Goal: Information Seeking & Learning: Find specific fact

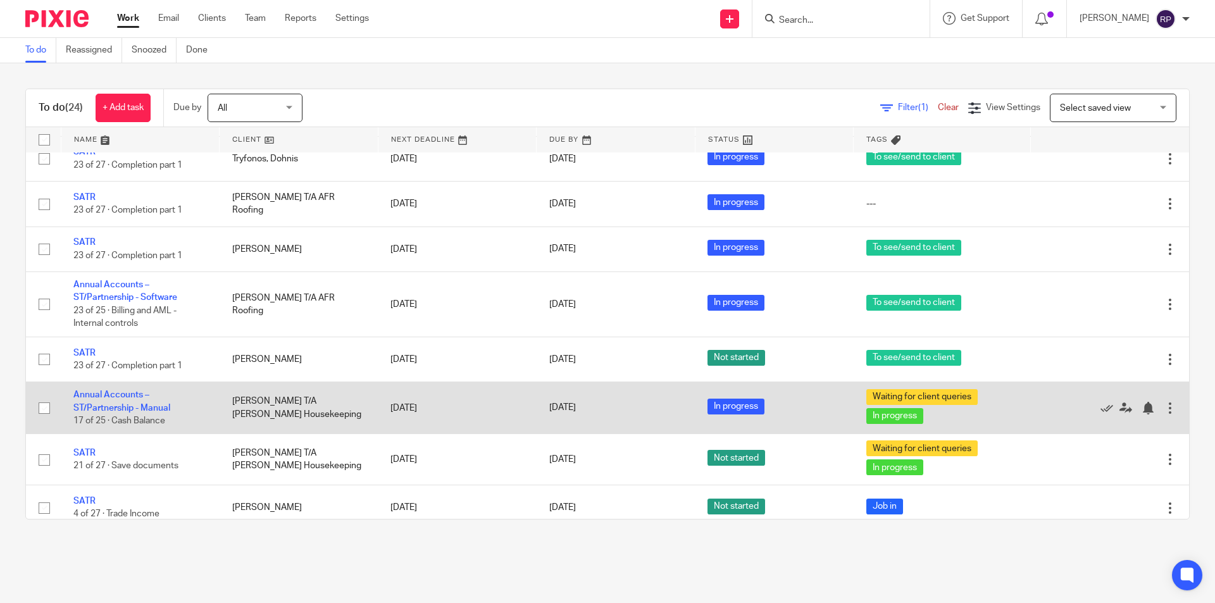
scroll to position [864, 0]
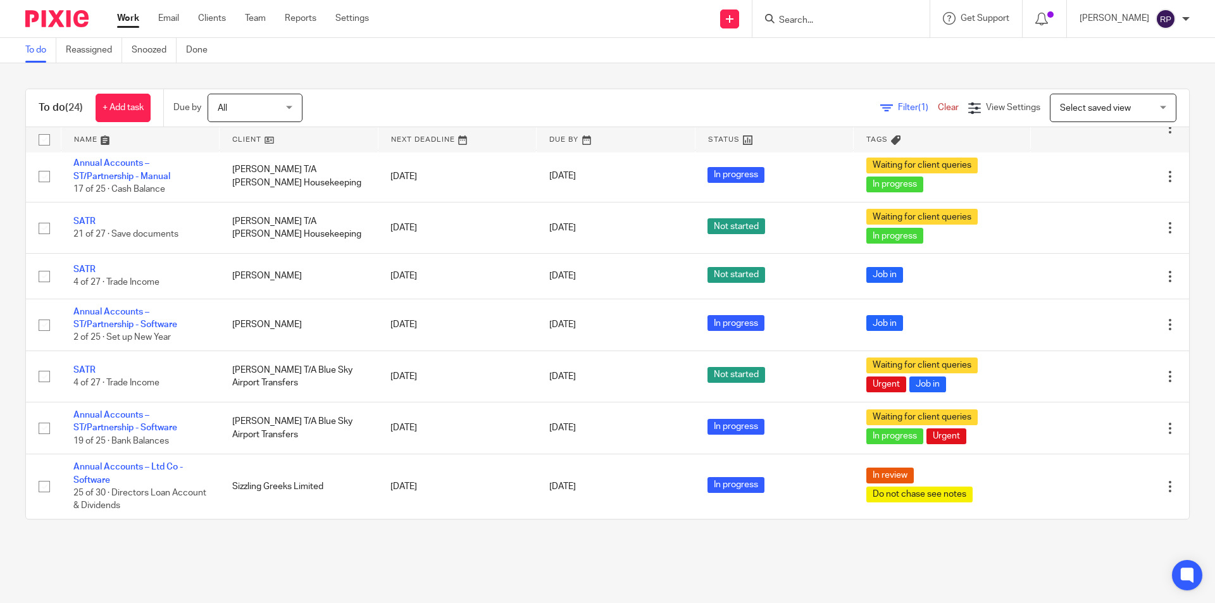
click at [785, 565] on main "To do Reassigned Snoozed Done To do (24) + Add task Due by All All Today Tomorr…" at bounding box center [607, 301] width 1215 height 603
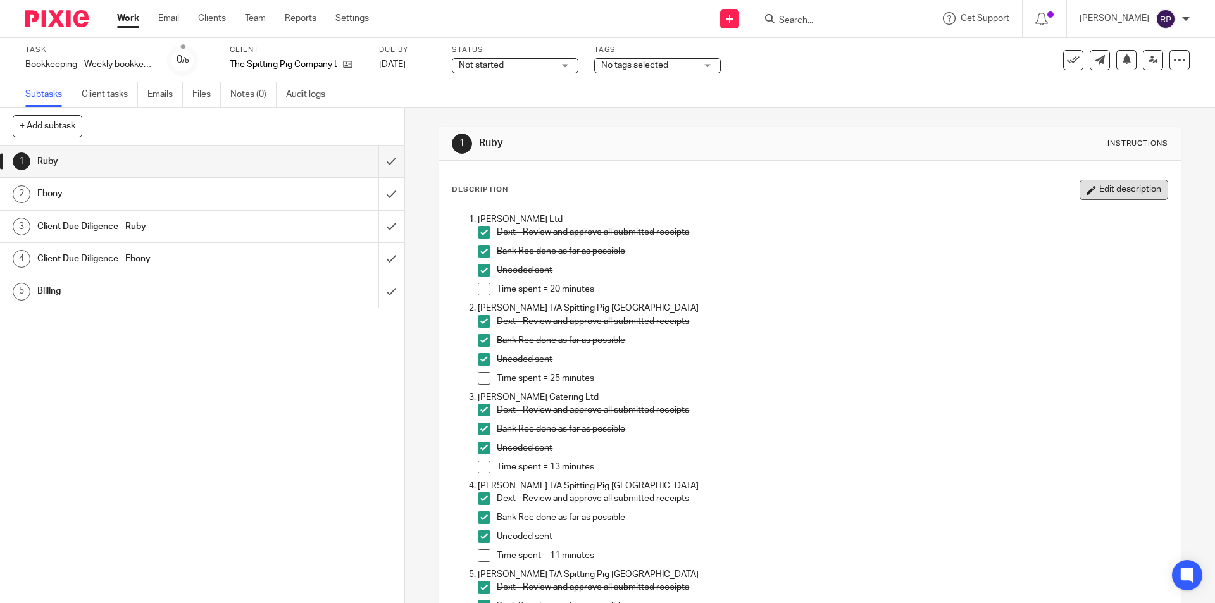
click at [1110, 196] on button "Edit description" at bounding box center [1123, 190] width 89 height 20
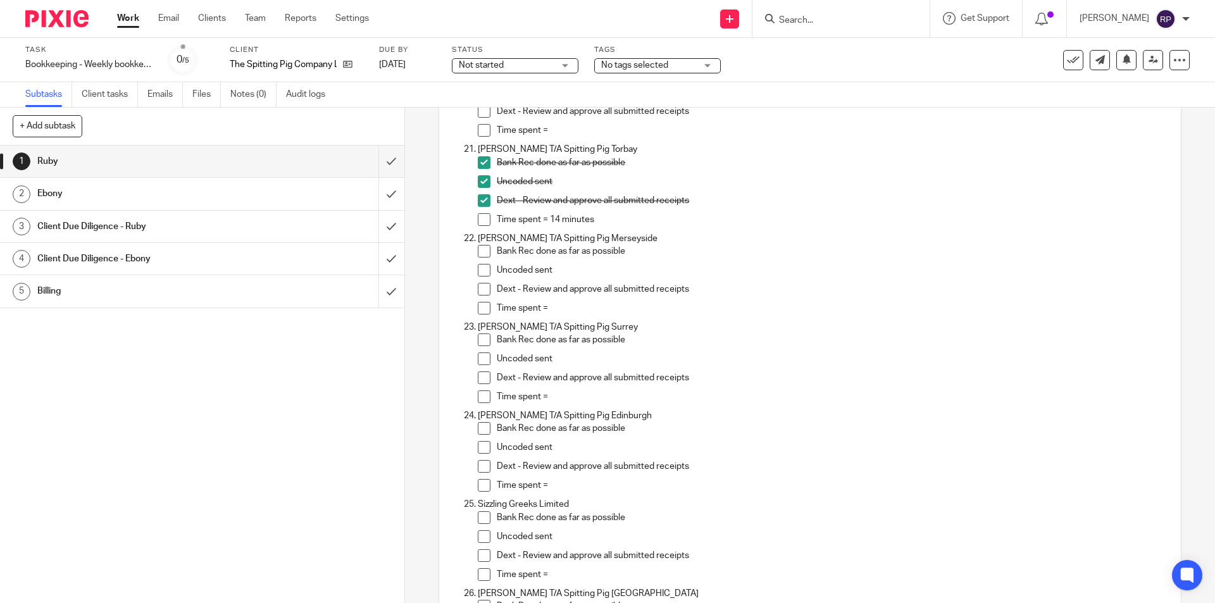
scroll to position [1898, 0]
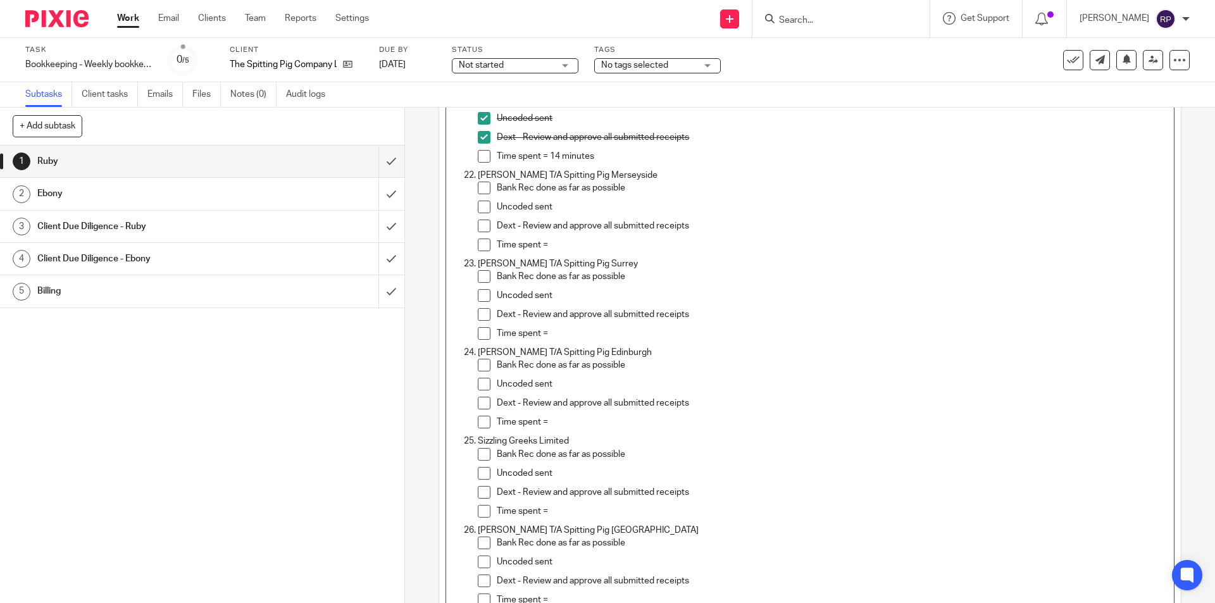
click at [478, 185] on span at bounding box center [484, 188] width 13 height 13
click at [487, 206] on span at bounding box center [484, 207] width 13 height 13
click at [483, 221] on span at bounding box center [484, 226] width 13 height 13
click at [556, 245] on p "Time spent =" at bounding box center [832, 245] width 670 height 13
click at [559, 240] on p "Time spent =" at bounding box center [832, 245] width 670 height 13
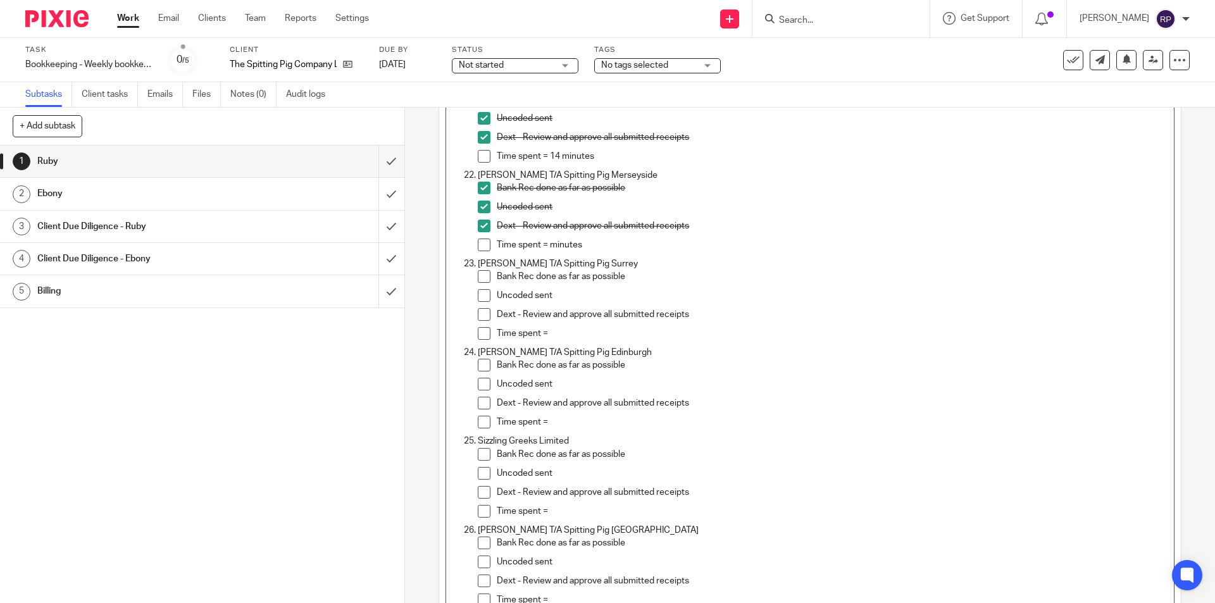
click at [548, 240] on p "Time spent = minutes" at bounding box center [832, 245] width 670 height 13
click at [558, 332] on p "Time spent =" at bounding box center [832, 333] width 670 height 13
click at [485, 275] on span at bounding box center [484, 276] width 13 height 13
click at [483, 297] on span at bounding box center [484, 295] width 13 height 13
click at [478, 311] on span at bounding box center [484, 314] width 13 height 13
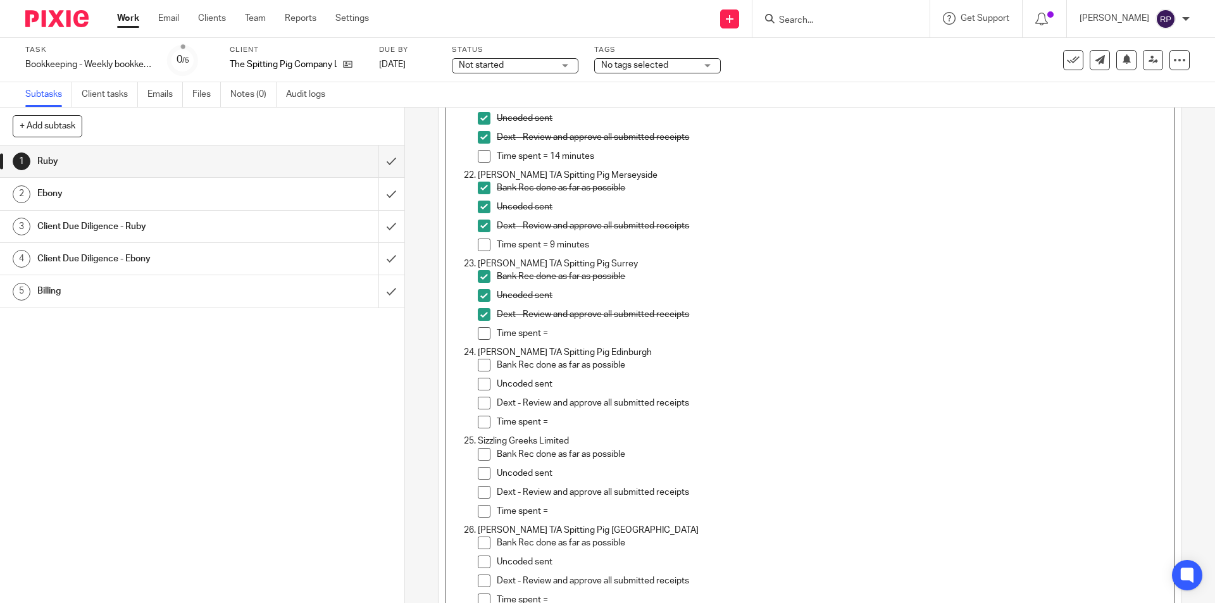
click at [551, 331] on p "Time spent =" at bounding box center [832, 333] width 670 height 13
click at [556, 335] on p "Time spent =" at bounding box center [832, 333] width 670 height 13
click at [559, 428] on p "Time spent =" at bounding box center [832, 422] width 670 height 13
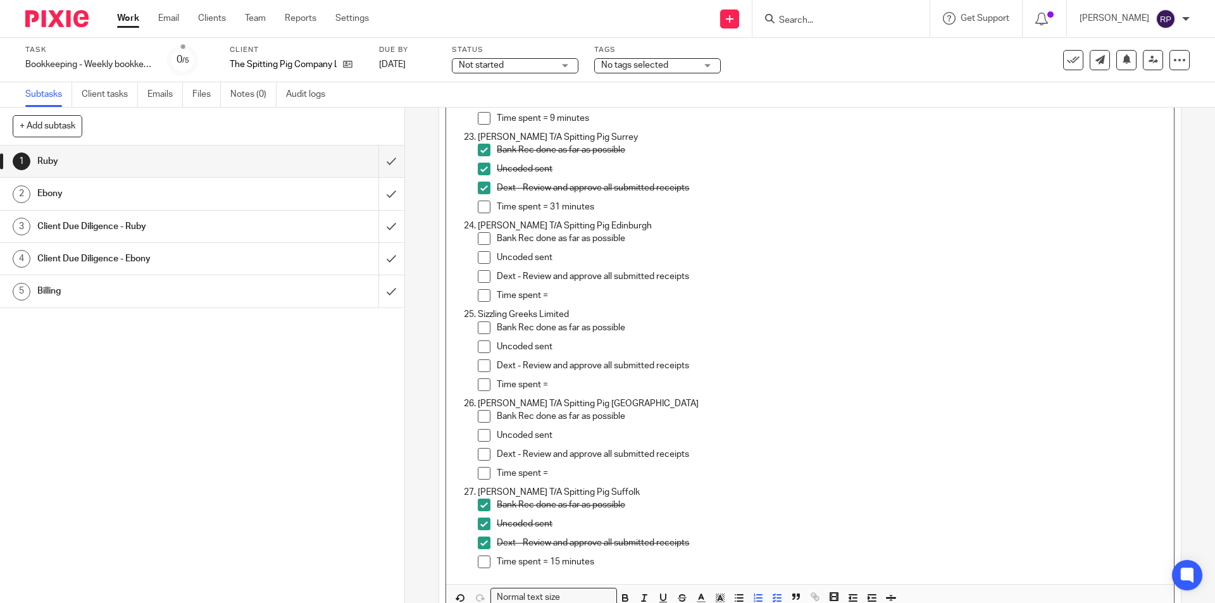
click at [481, 240] on span at bounding box center [484, 238] width 13 height 13
click at [481, 258] on span at bounding box center [484, 257] width 13 height 13
click at [481, 276] on span at bounding box center [484, 276] width 13 height 13
click at [564, 297] on p "Time spent =" at bounding box center [832, 295] width 670 height 13
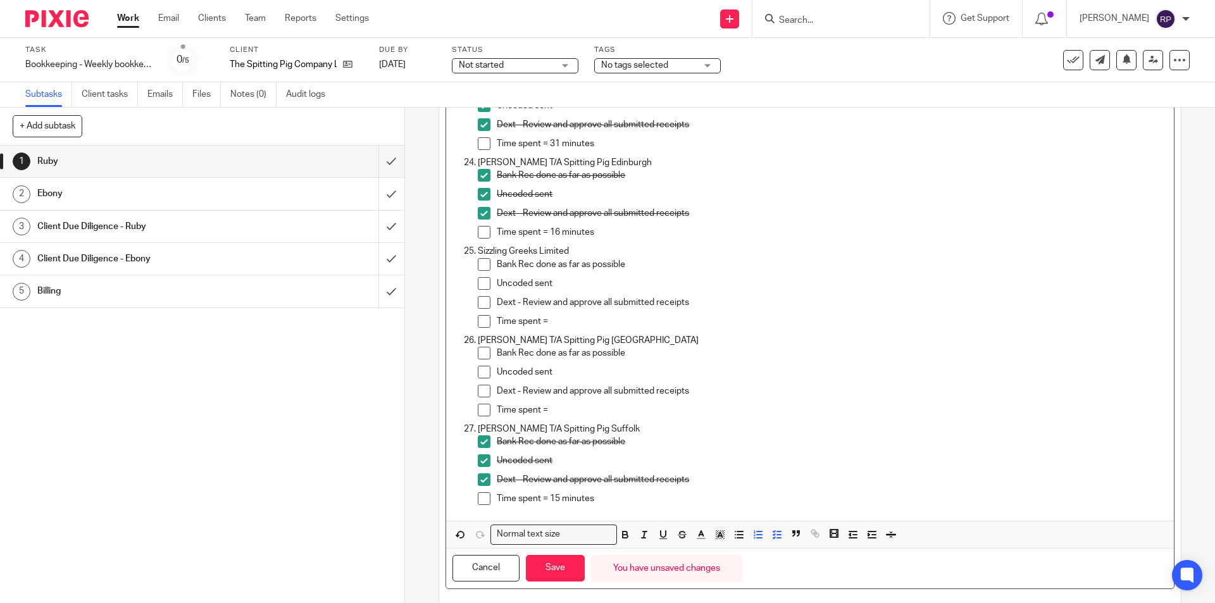
click at [481, 351] on span at bounding box center [484, 353] width 13 height 13
click at [480, 370] on span at bounding box center [484, 372] width 13 height 13
click at [482, 385] on span at bounding box center [484, 391] width 13 height 13
click at [583, 411] on p "Time spent =" at bounding box center [832, 410] width 670 height 13
click at [577, 414] on p "Time spent =" at bounding box center [832, 410] width 670 height 13
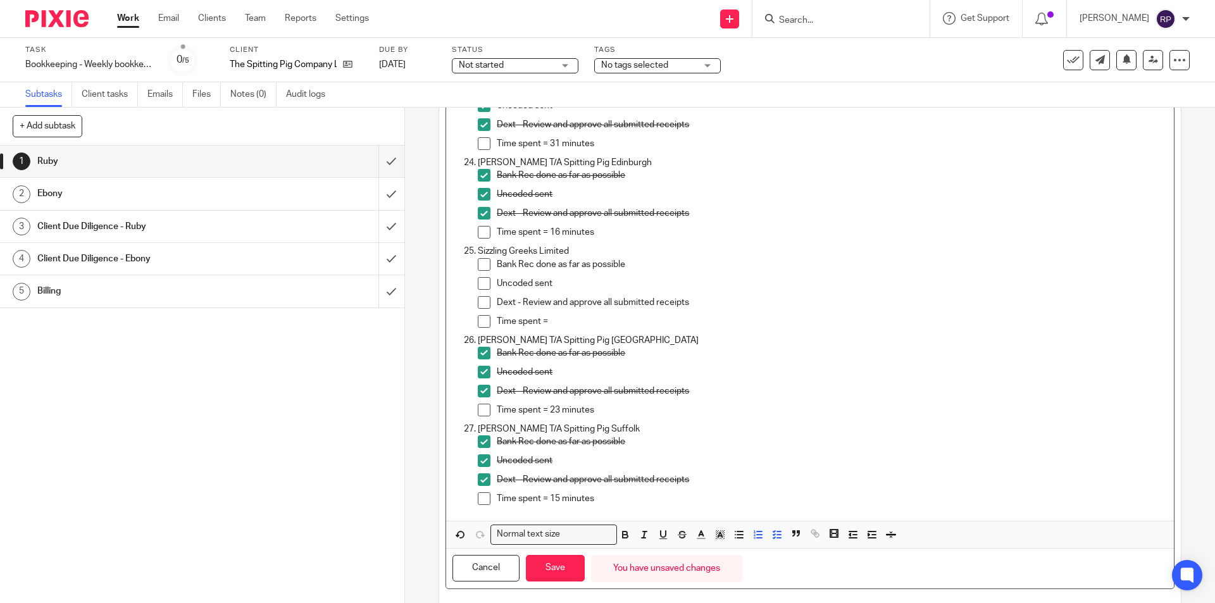
click at [573, 320] on p "Time spent =" at bounding box center [832, 321] width 670 height 13
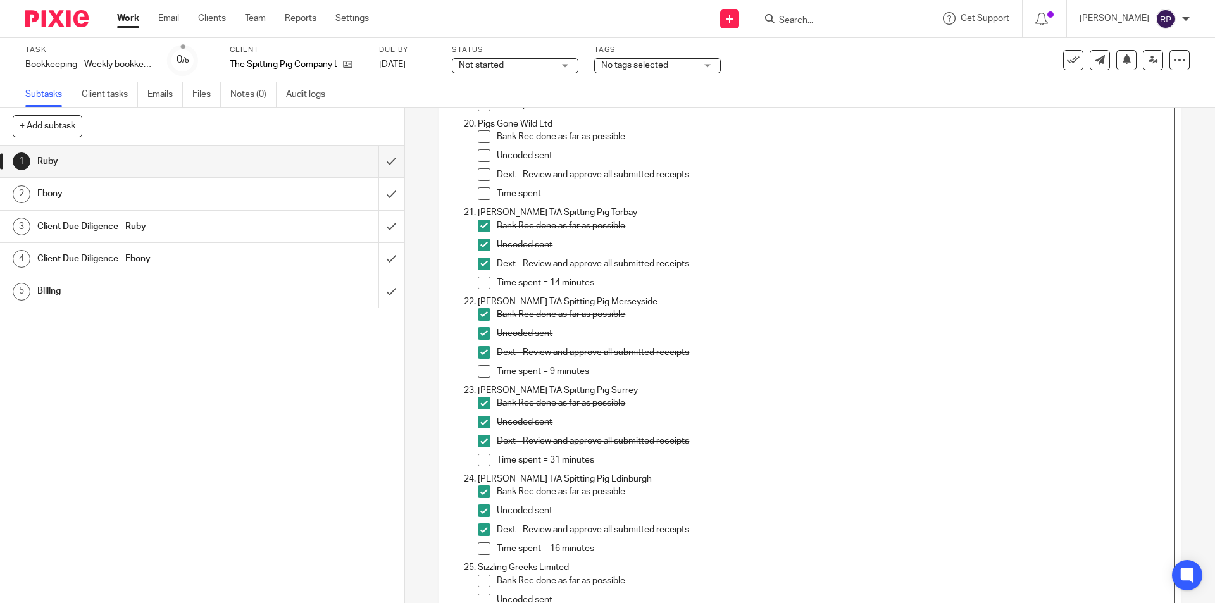
scroll to position [1645, 0]
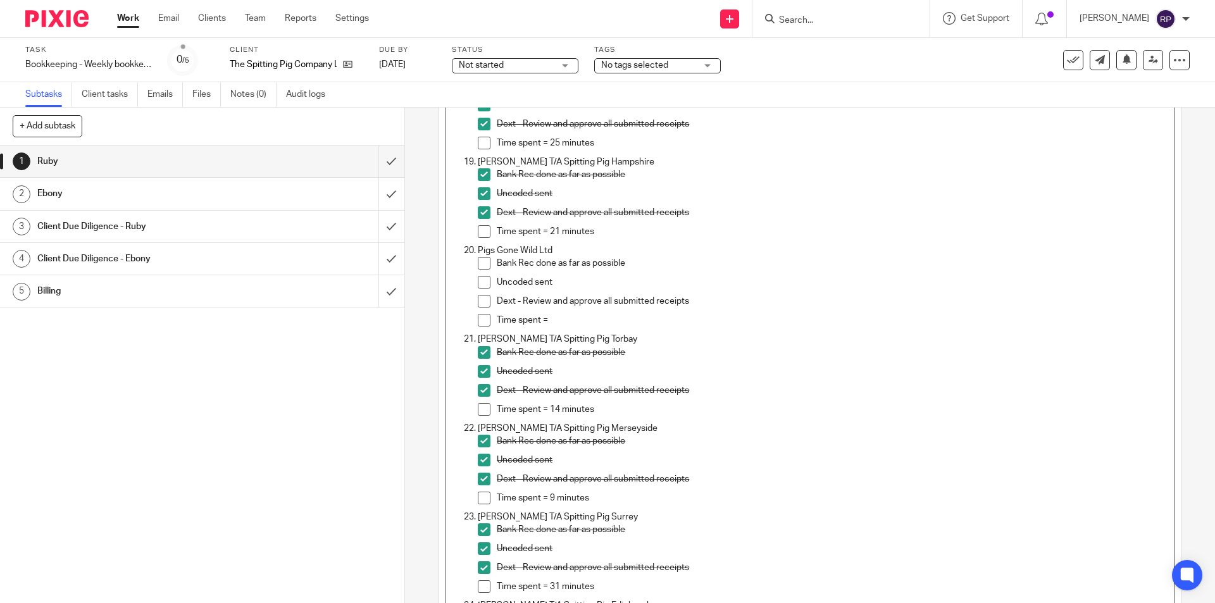
click at [568, 314] on p "Time spent =" at bounding box center [832, 320] width 670 height 13
click at [478, 265] on span at bounding box center [484, 263] width 13 height 13
click at [480, 282] on span at bounding box center [484, 282] width 13 height 13
click at [478, 302] on span at bounding box center [484, 301] width 13 height 13
click at [557, 324] on p "Time spent =" at bounding box center [832, 320] width 670 height 13
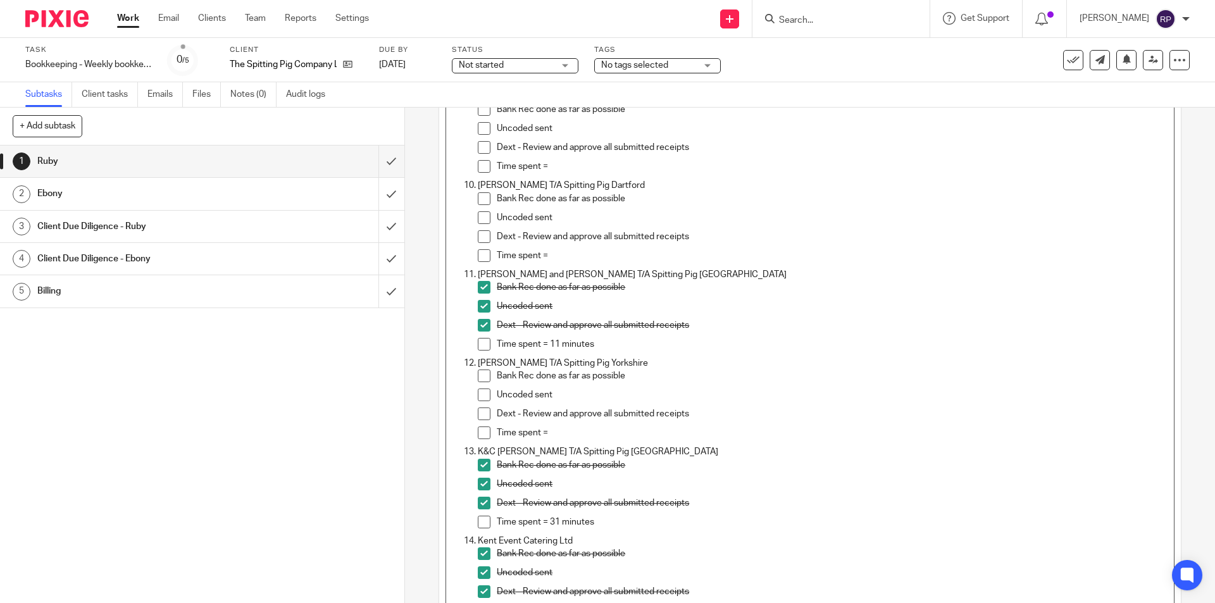
scroll to position [696, 0]
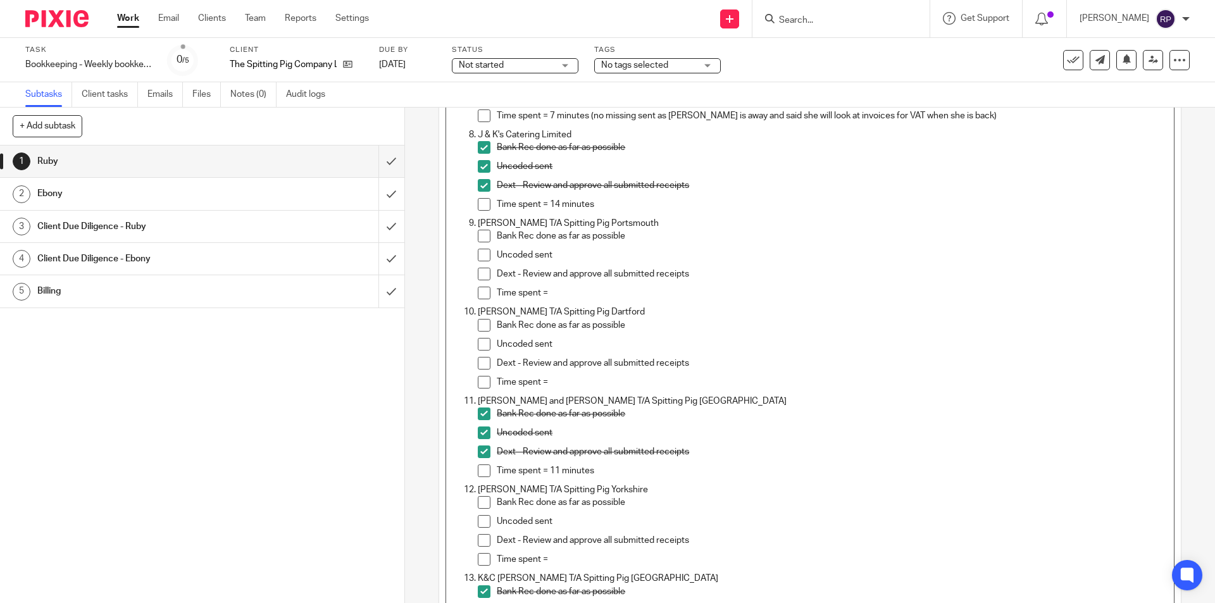
click at [481, 240] on span at bounding box center [484, 236] width 13 height 13
click at [481, 254] on span at bounding box center [484, 255] width 13 height 13
click at [478, 278] on span at bounding box center [484, 274] width 13 height 13
click at [550, 296] on p "Time spent =" at bounding box center [832, 293] width 670 height 13
click at [559, 287] on p "Time spent =" at bounding box center [832, 293] width 670 height 13
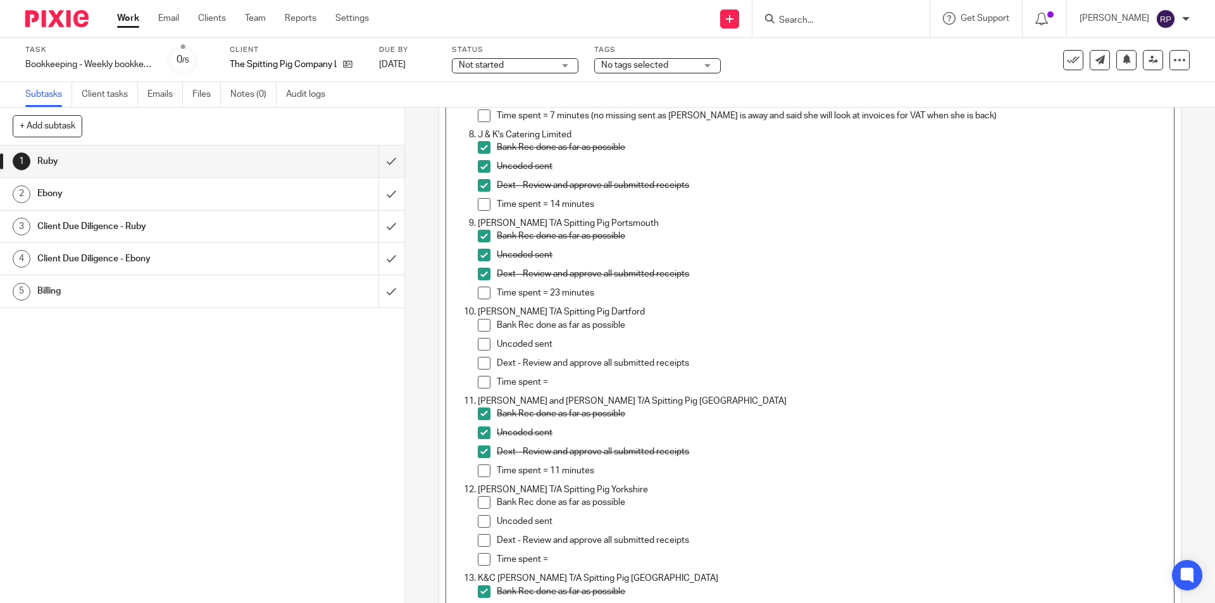
click at [578, 375] on div "Dext - Review and approve all submitted receipts" at bounding box center [832, 366] width 670 height 19
click at [560, 382] on p "Time spent =" at bounding box center [832, 382] width 670 height 13
click at [478, 327] on span at bounding box center [484, 325] width 13 height 13
click at [483, 346] on span at bounding box center [484, 344] width 13 height 13
click at [478, 361] on span at bounding box center [484, 363] width 13 height 13
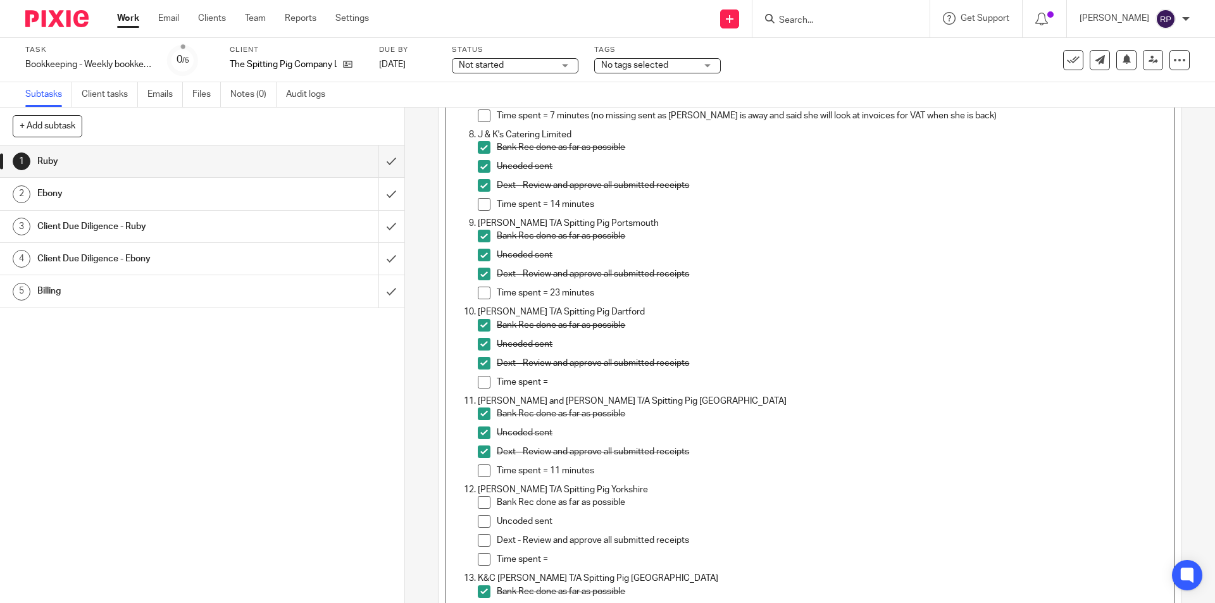
click at [555, 379] on p "Time spent =" at bounding box center [832, 382] width 670 height 13
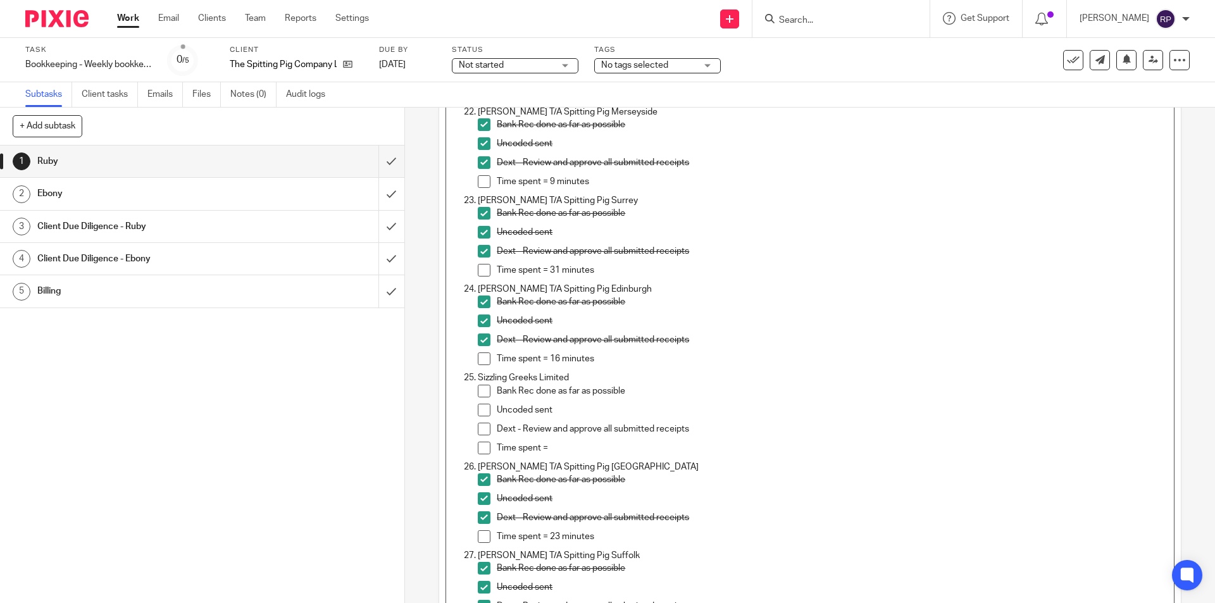
scroll to position [2113, 0]
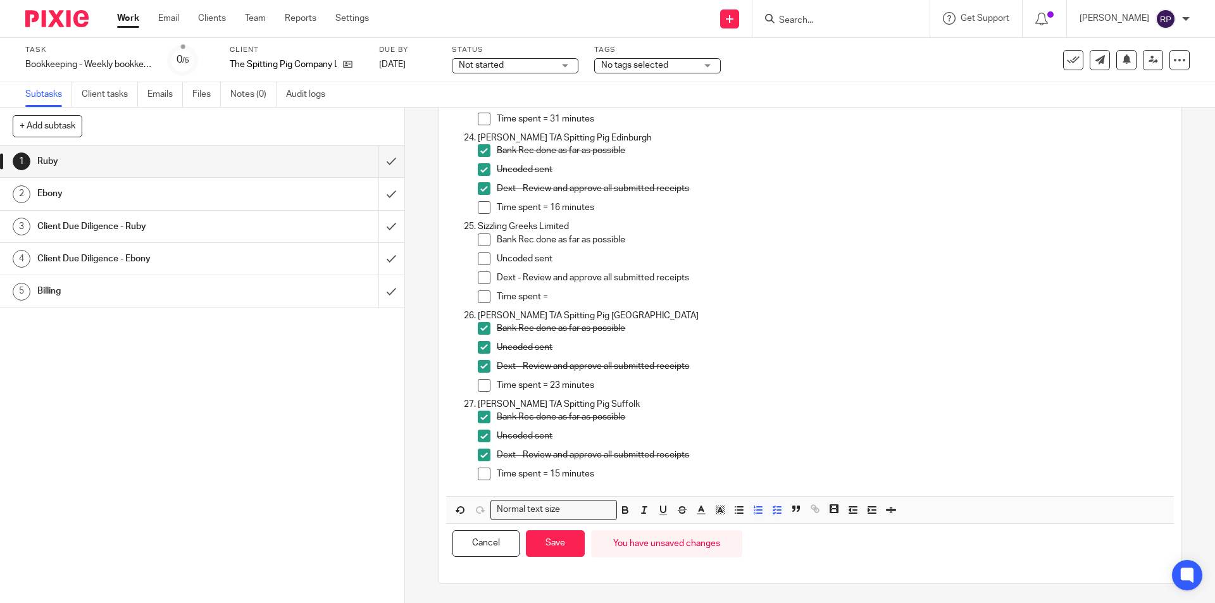
click at [483, 242] on span at bounding box center [484, 239] width 13 height 13
click at [483, 258] on span at bounding box center [484, 258] width 13 height 13
click at [478, 276] on span at bounding box center [484, 277] width 13 height 13
click at [562, 298] on p "Time spent =" at bounding box center [832, 296] width 670 height 13
click at [551, 300] on p "Time spent =" at bounding box center [832, 296] width 670 height 13
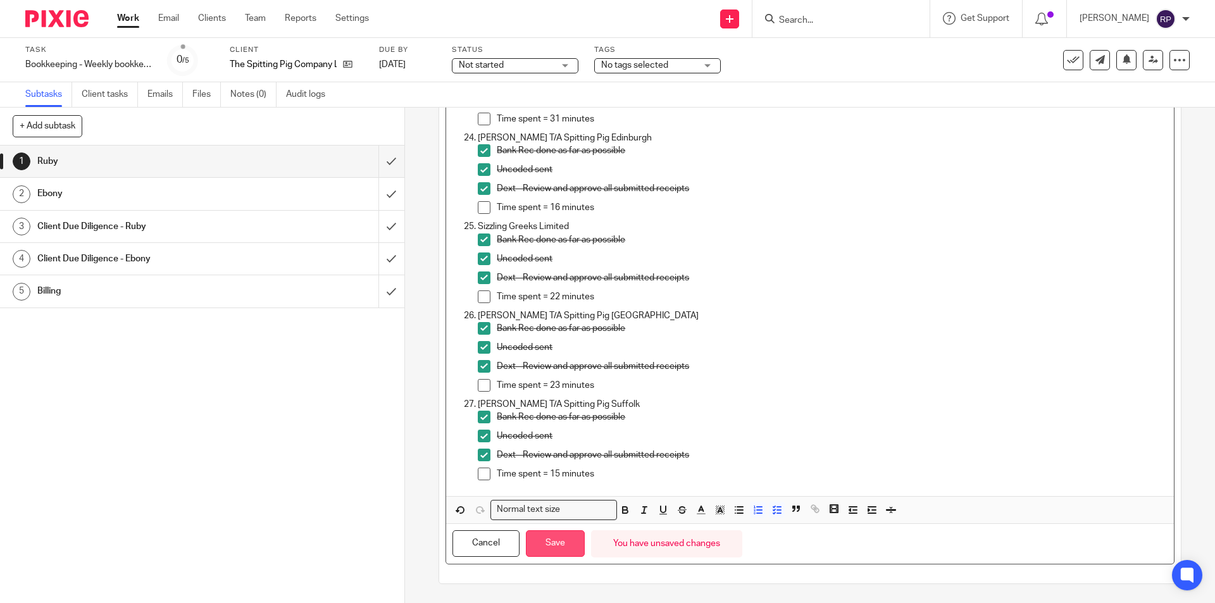
click at [550, 553] on button "Save" at bounding box center [555, 543] width 59 height 27
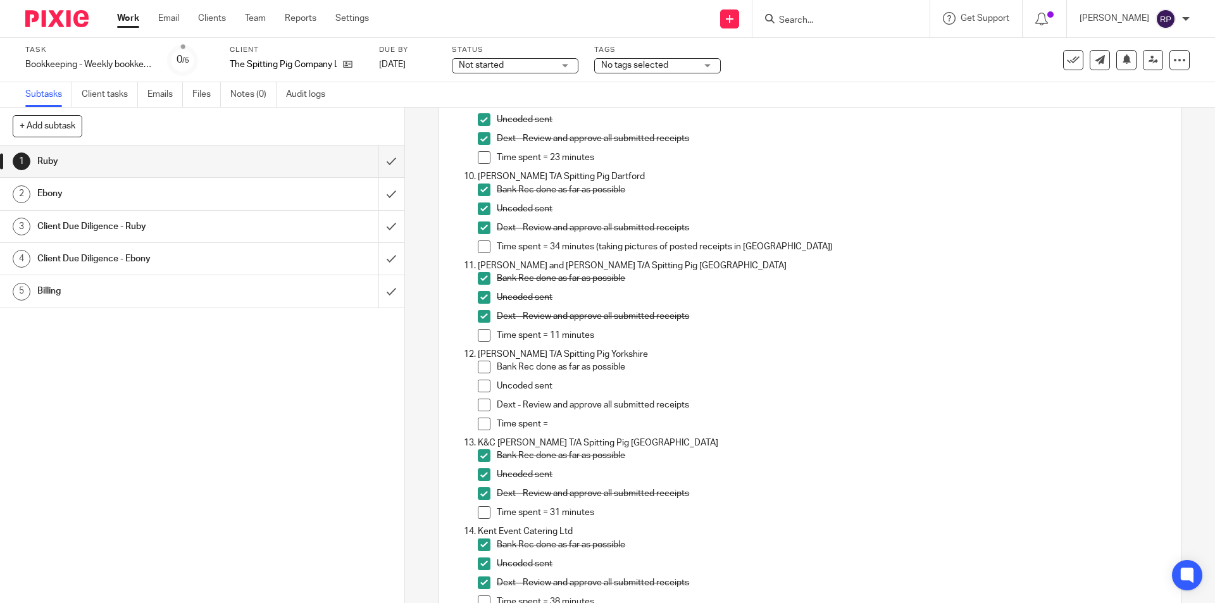
scroll to position [905, 0]
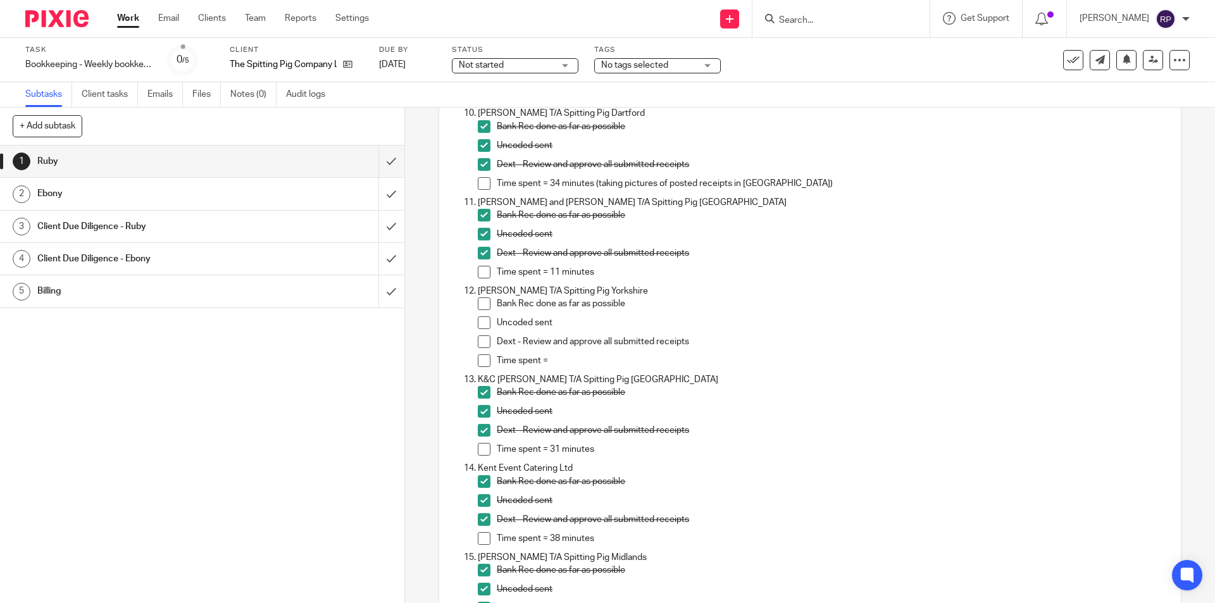
click at [479, 304] on span at bounding box center [484, 303] width 13 height 13
click at [482, 324] on span at bounding box center [484, 322] width 13 height 13
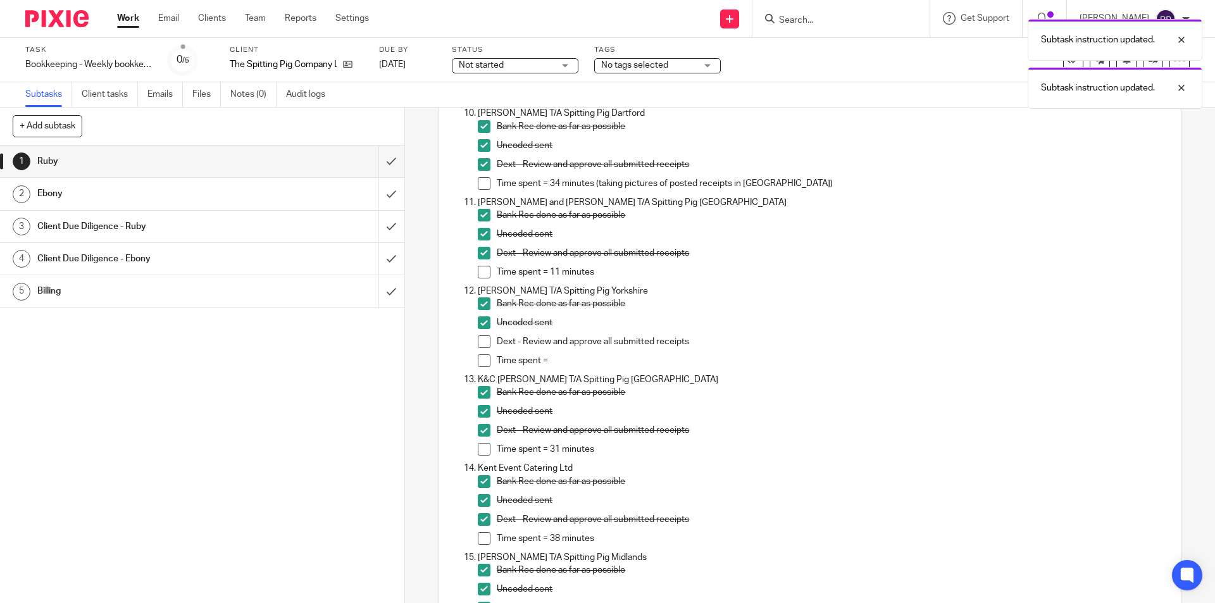
click at [480, 300] on span at bounding box center [484, 303] width 13 height 13
click at [482, 320] on span at bounding box center [484, 322] width 13 height 13
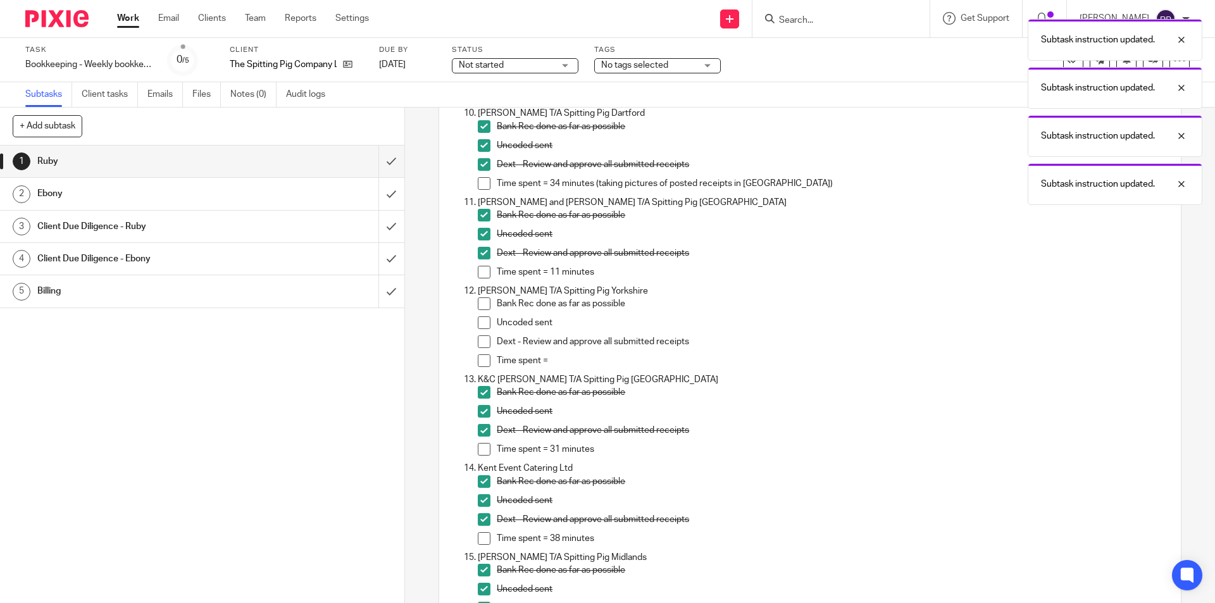
click at [482, 299] on span at bounding box center [484, 303] width 13 height 13
click at [479, 341] on span at bounding box center [484, 341] width 13 height 13
click at [559, 363] on p "Time spent =" at bounding box center [832, 360] width 670 height 13
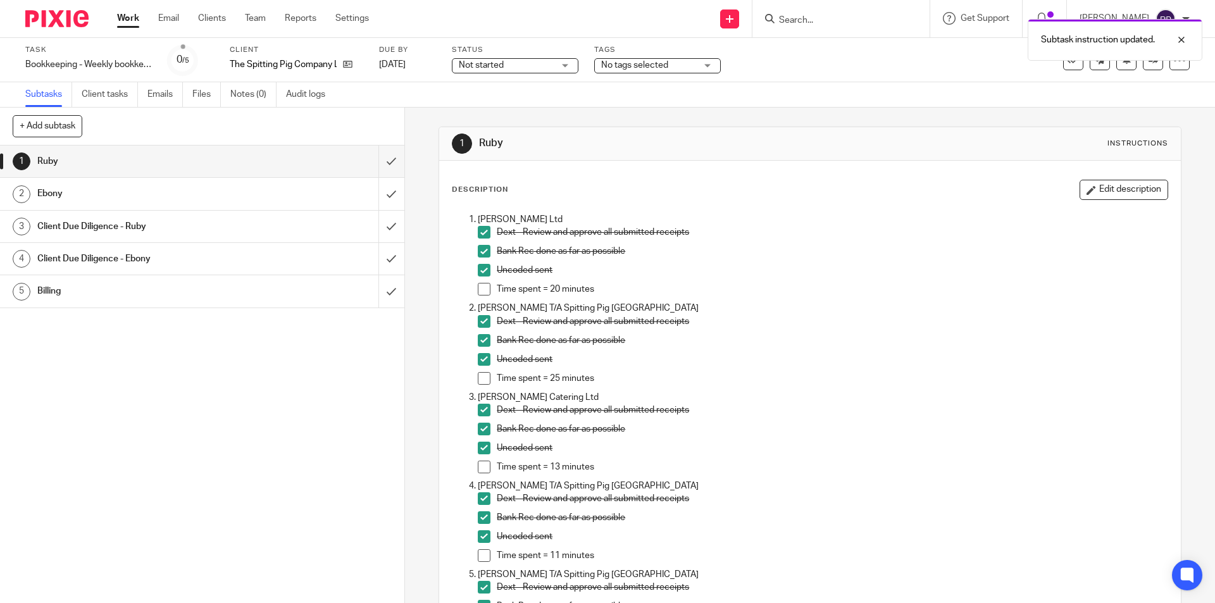
scroll to position [0, 0]
click at [1126, 187] on button "Edit description" at bounding box center [1123, 190] width 89 height 20
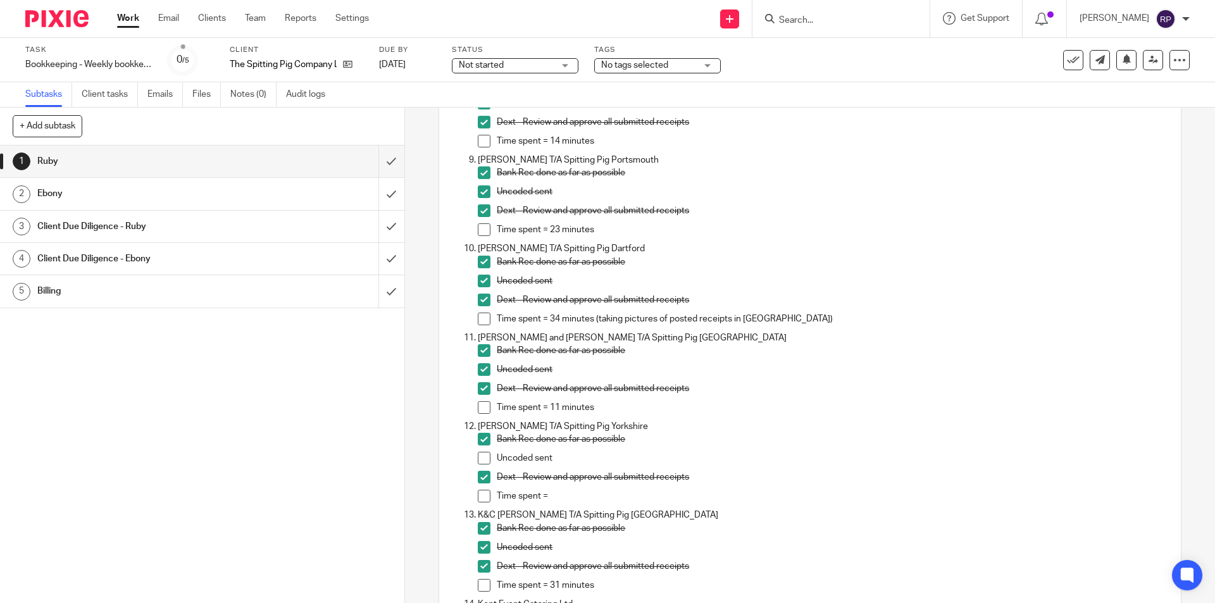
scroll to position [886, 0]
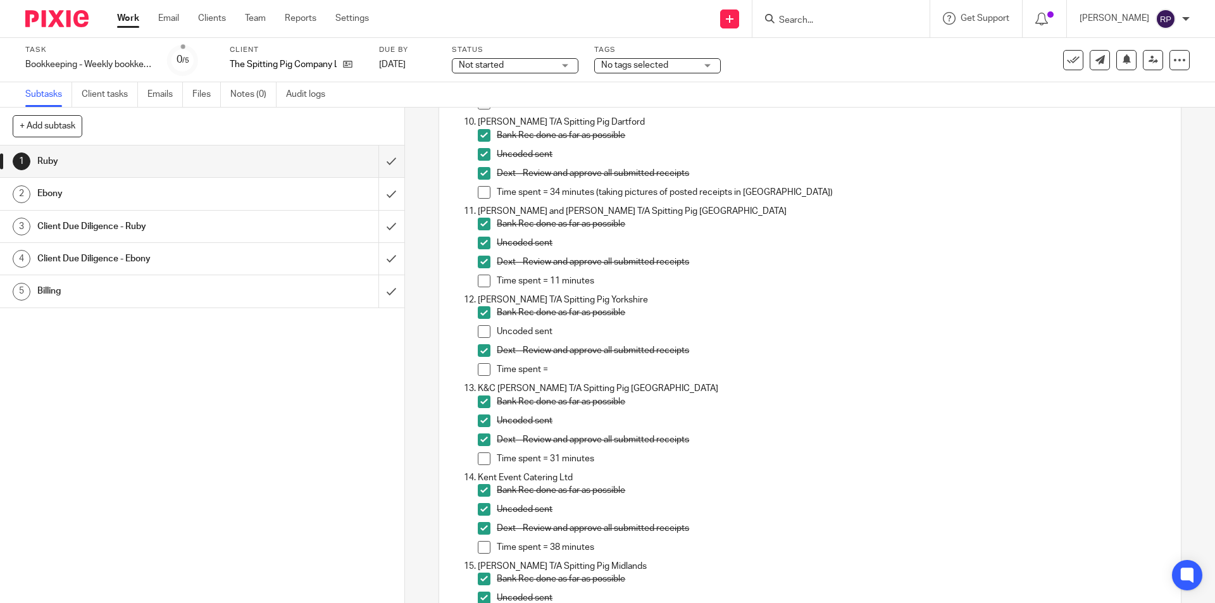
click at [571, 360] on div "Dext - Review and approve all submitted receipts" at bounding box center [832, 353] width 670 height 19
click at [568, 371] on p "Time spent =" at bounding box center [832, 369] width 670 height 13
click at [558, 364] on p "Time spent =" at bounding box center [832, 369] width 670 height 13
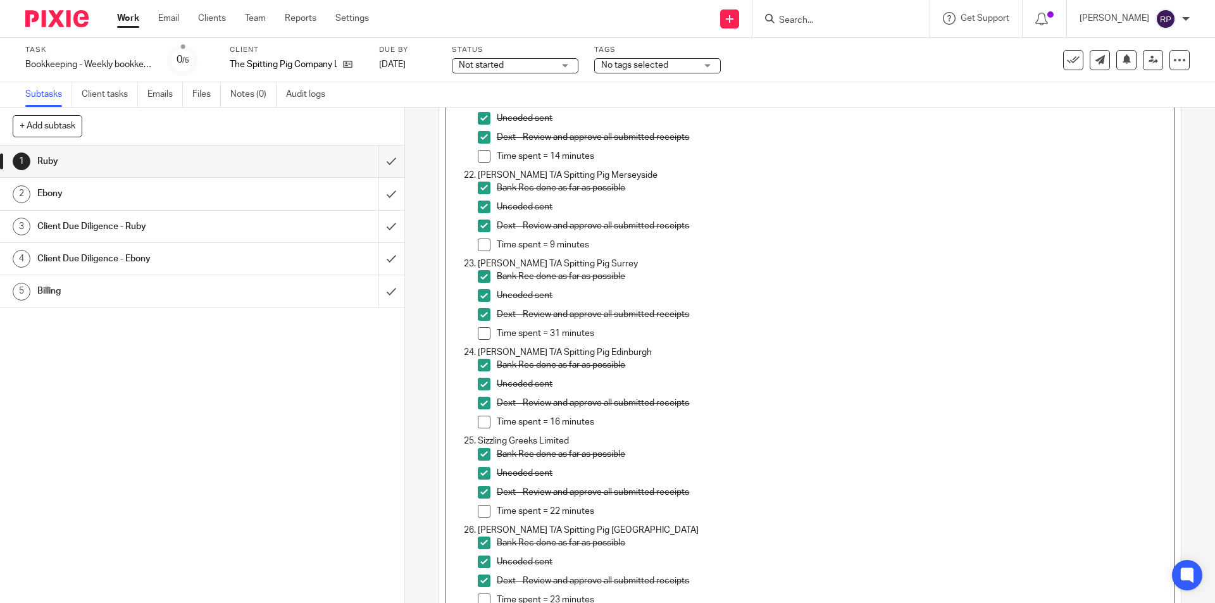
scroll to position [2113, 0]
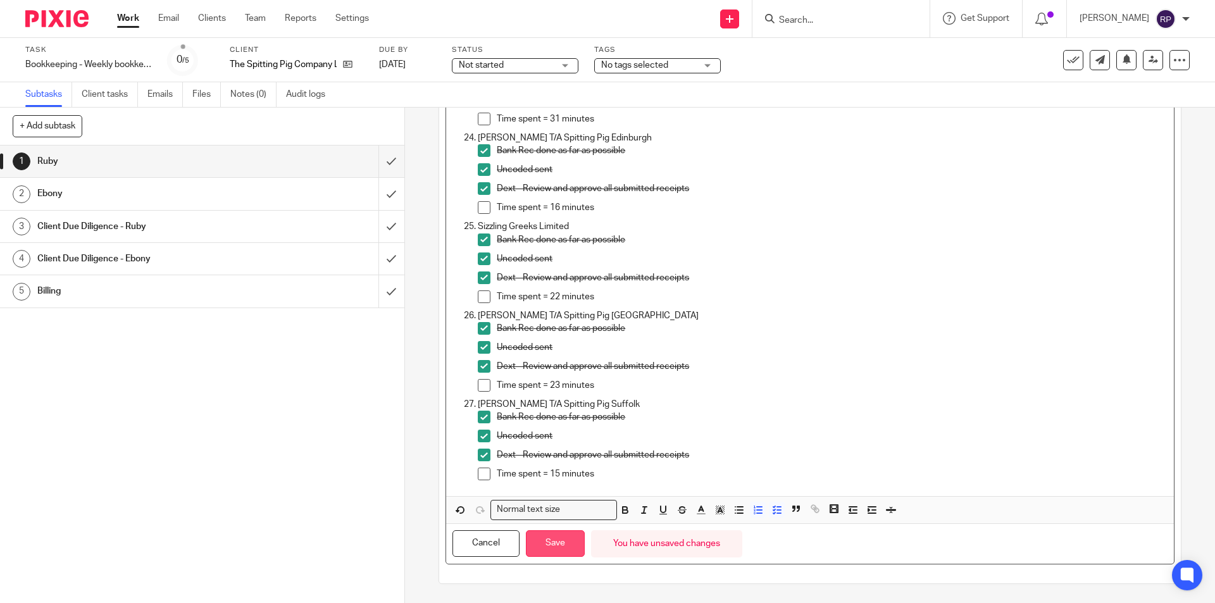
click at [565, 544] on button "Save" at bounding box center [555, 543] width 59 height 27
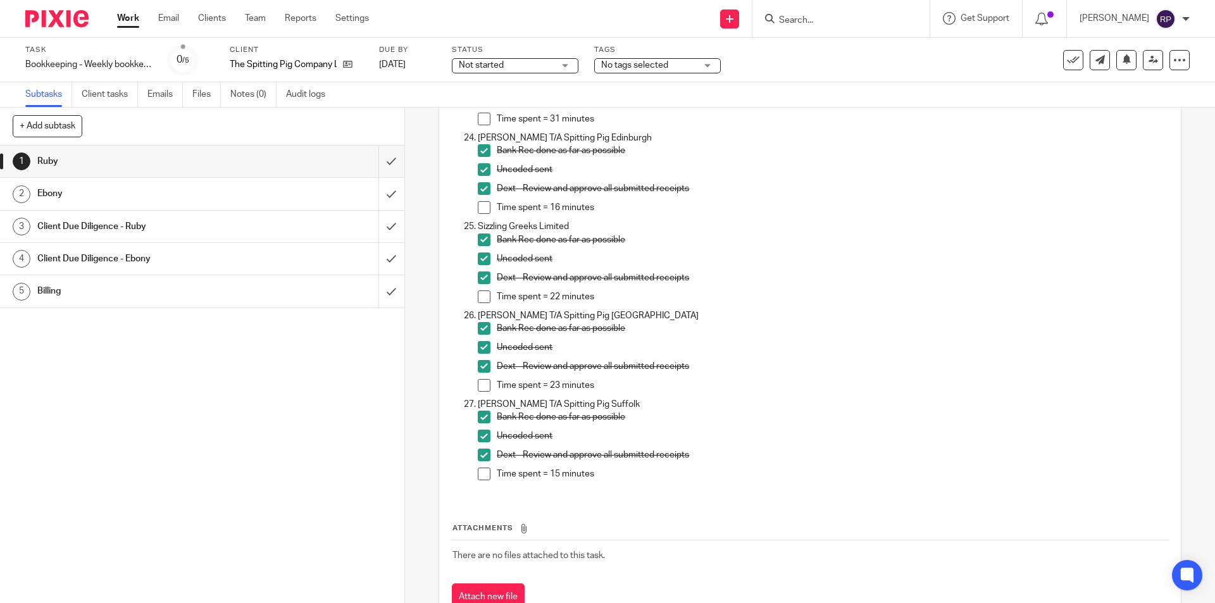
scroll to position [1933, 0]
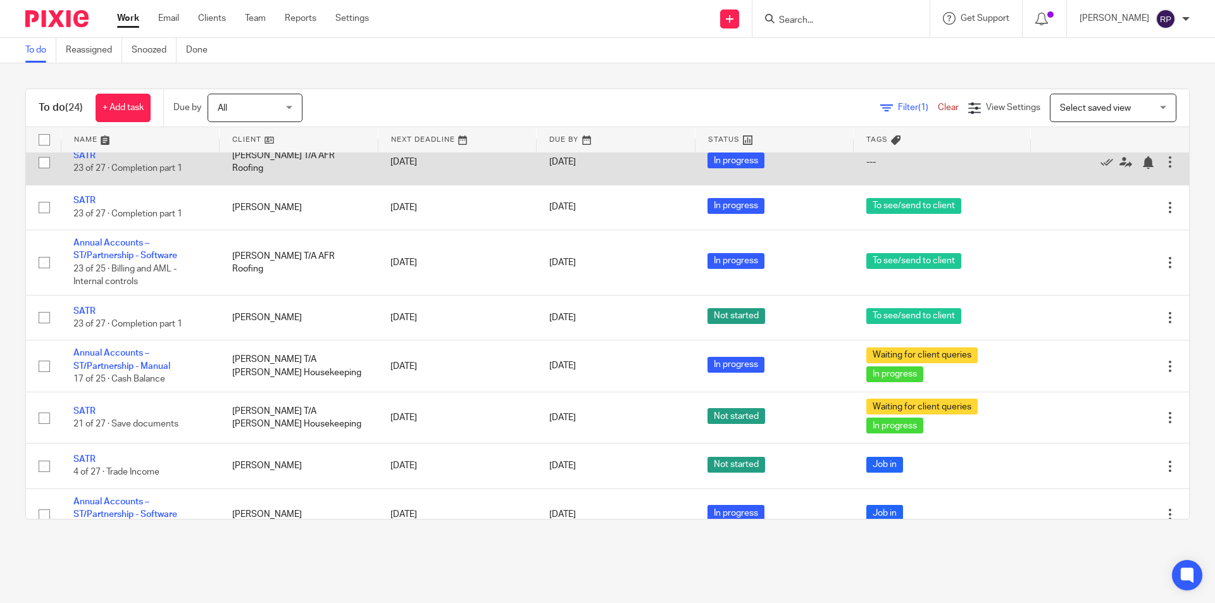
scroll to position [485, 0]
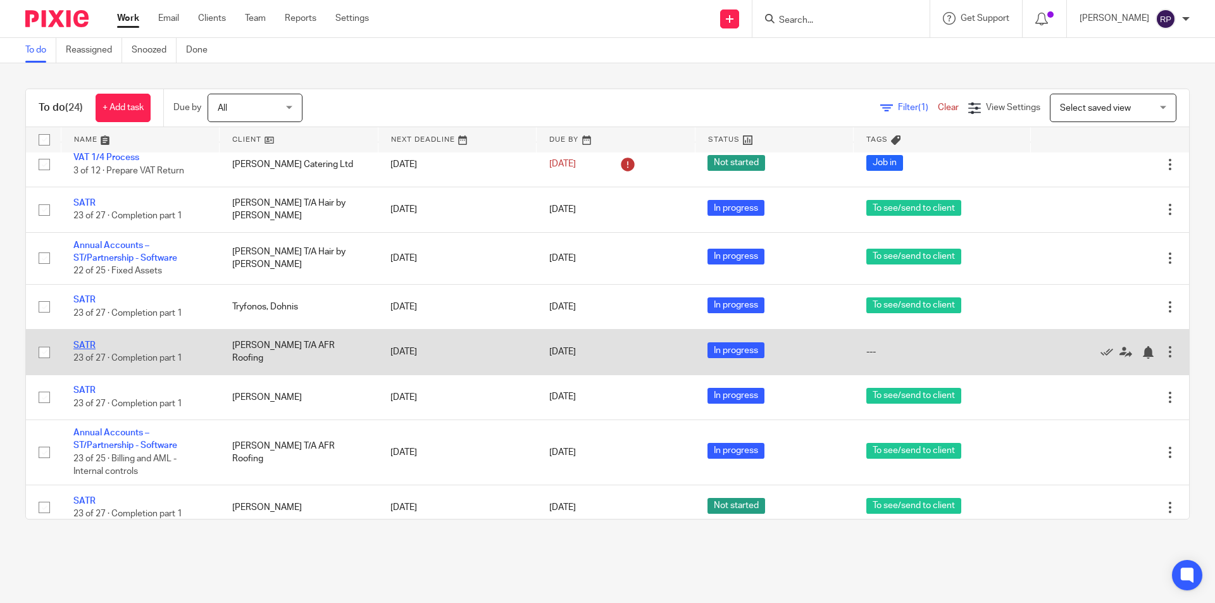
click at [83, 344] on link "SATR" at bounding box center [84, 345] width 22 height 9
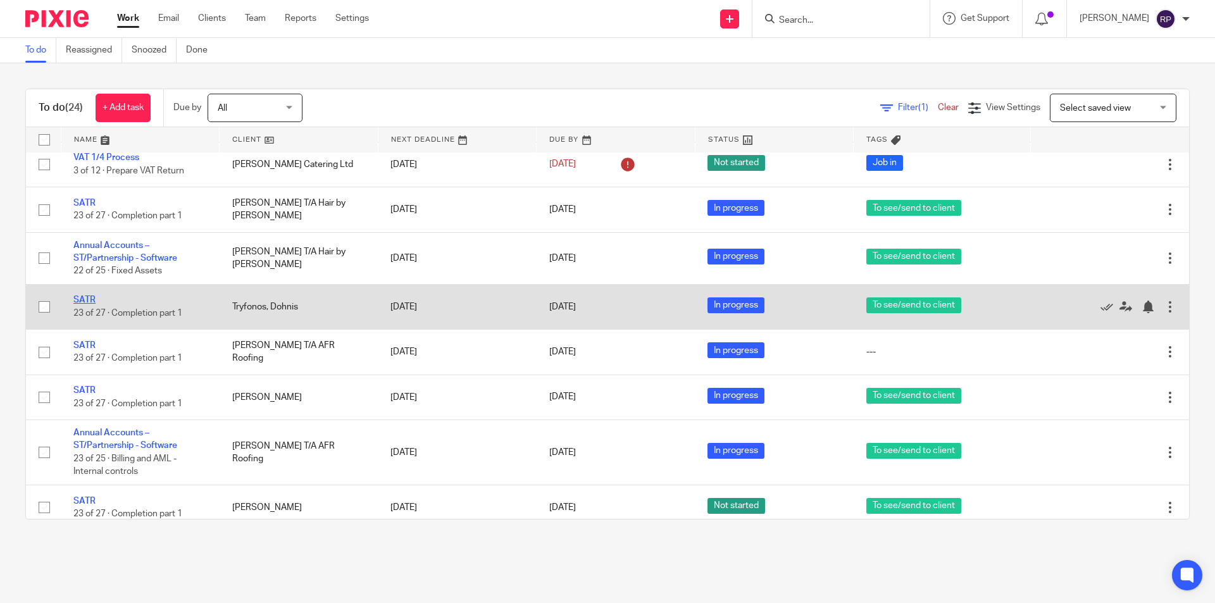
click at [84, 302] on link "SATR" at bounding box center [84, 299] width 22 height 9
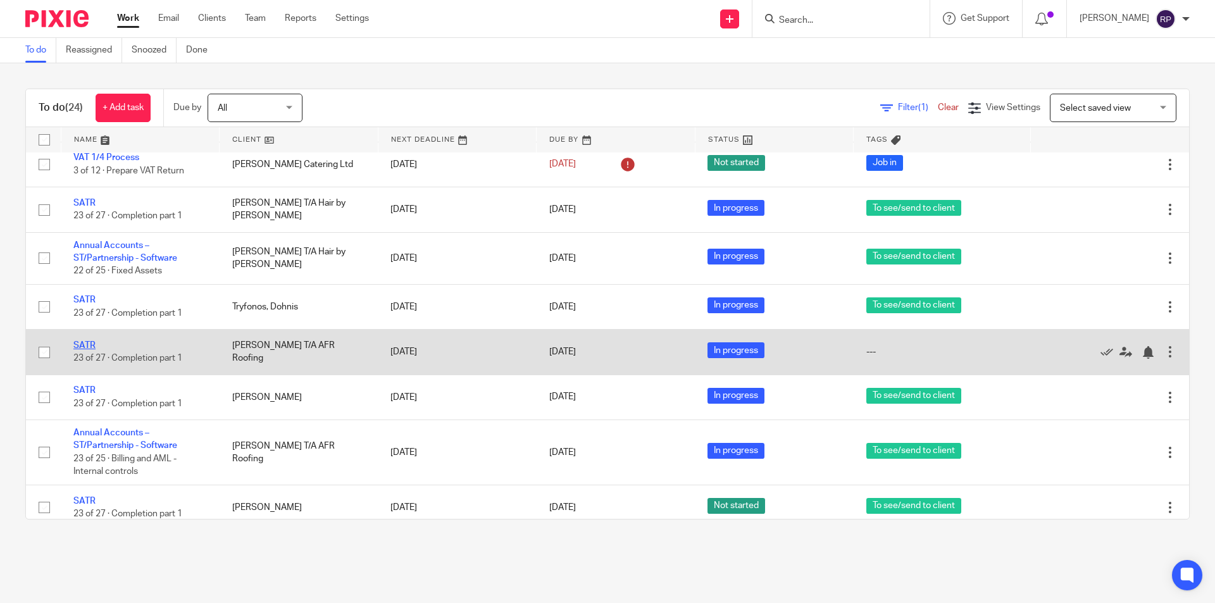
click at [78, 342] on link "SATR" at bounding box center [84, 345] width 22 height 9
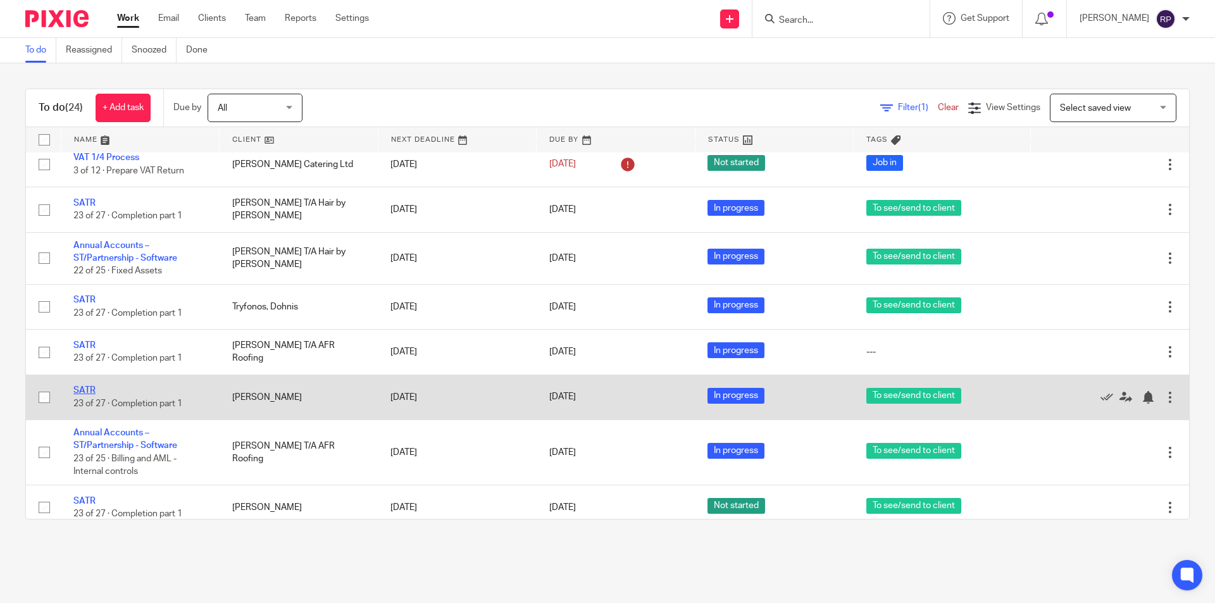
click at [80, 390] on link "SATR" at bounding box center [84, 390] width 22 height 9
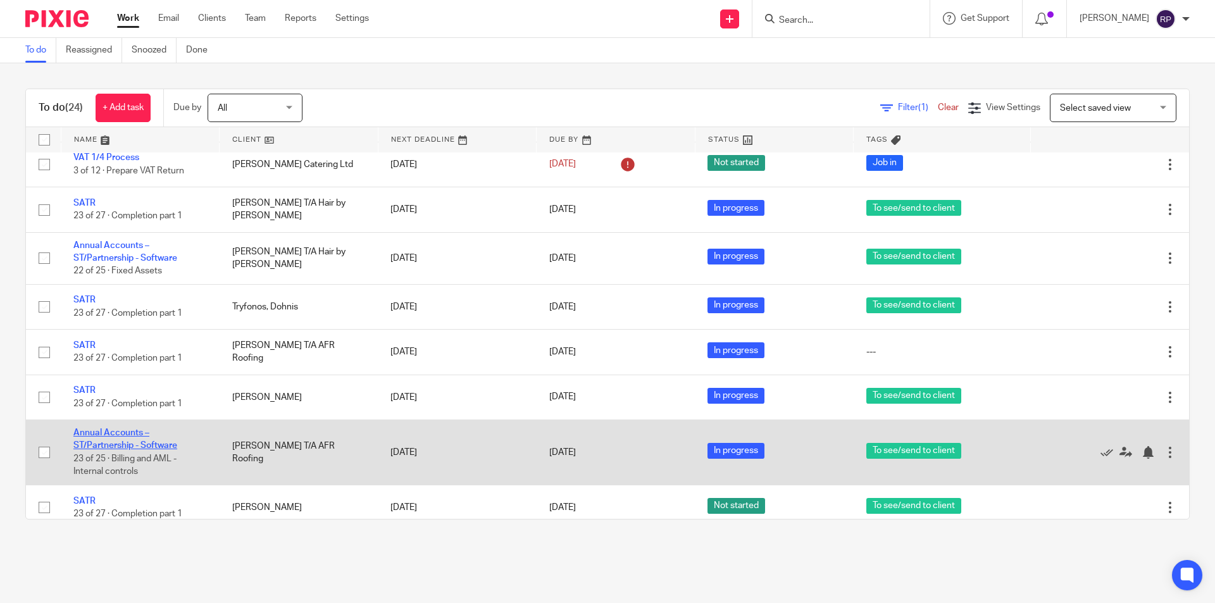
click at [91, 449] on link "Annual Accounts – ST/Partnership - Software" at bounding box center [125, 439] width 104 height 22
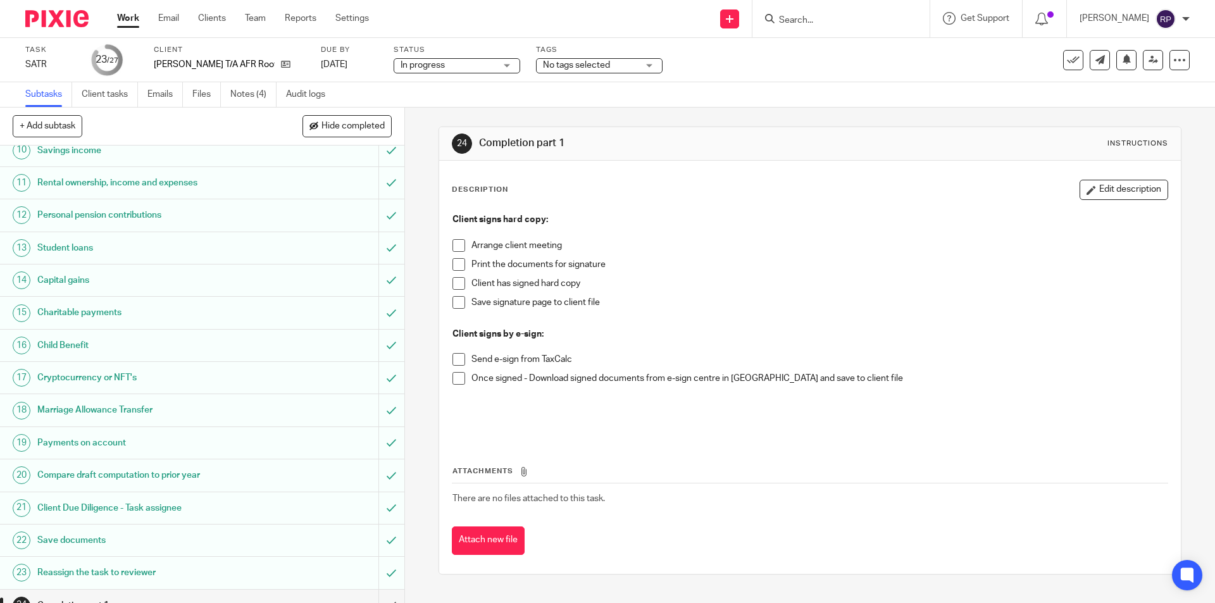
scroll to position [433, 0]
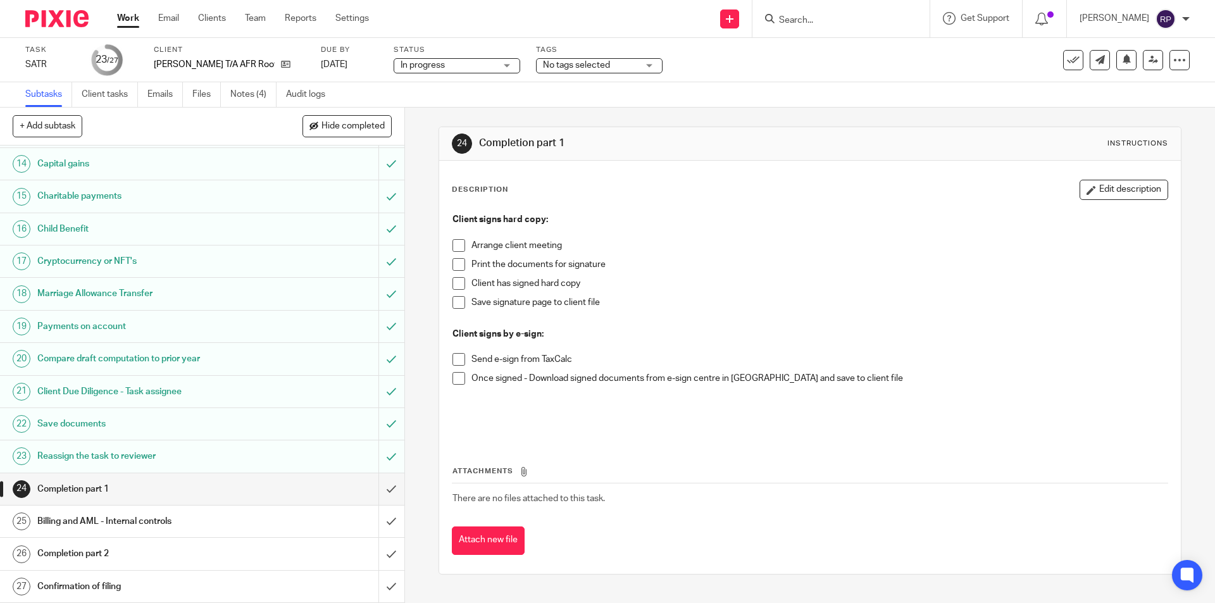
click at [824, 17] on input "Search" at bounding box center [835, 20] width 114 height 11
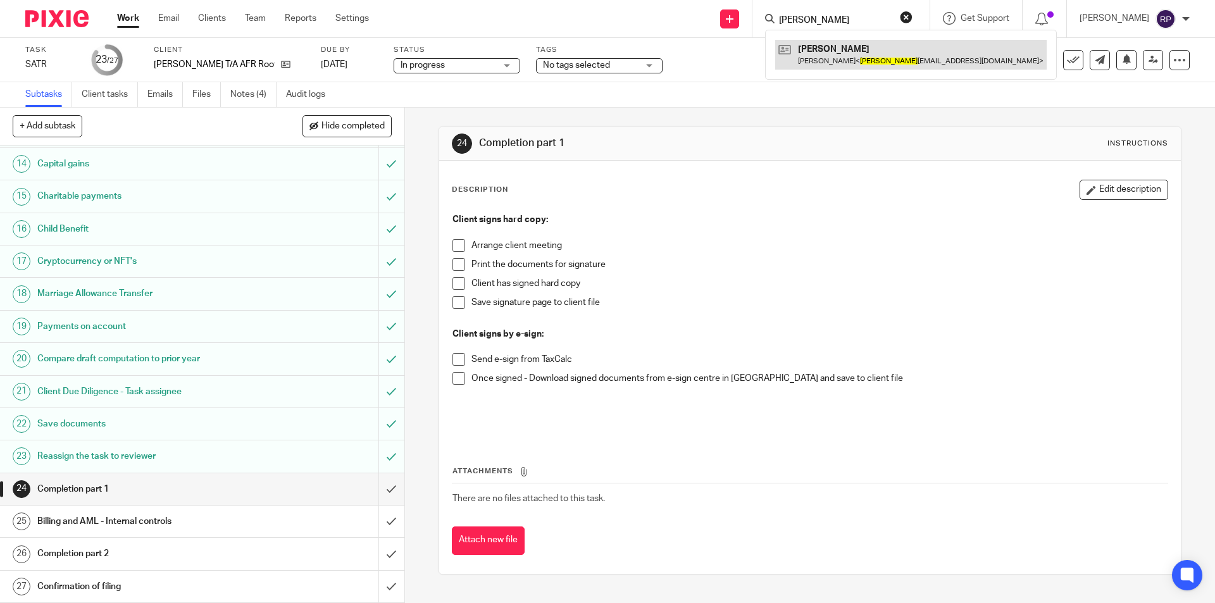
type input "[PERSON_NAME]"
click at [843, 58] on link at bounding box center [910, 54] width 271 height 29
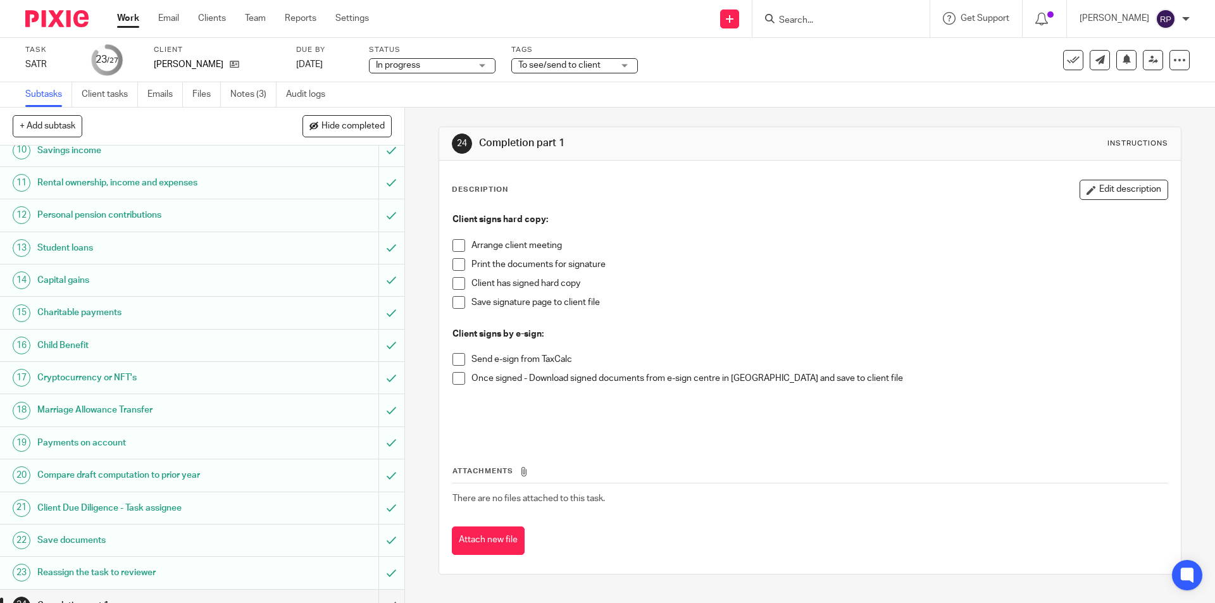
scroll to position [433, 0]
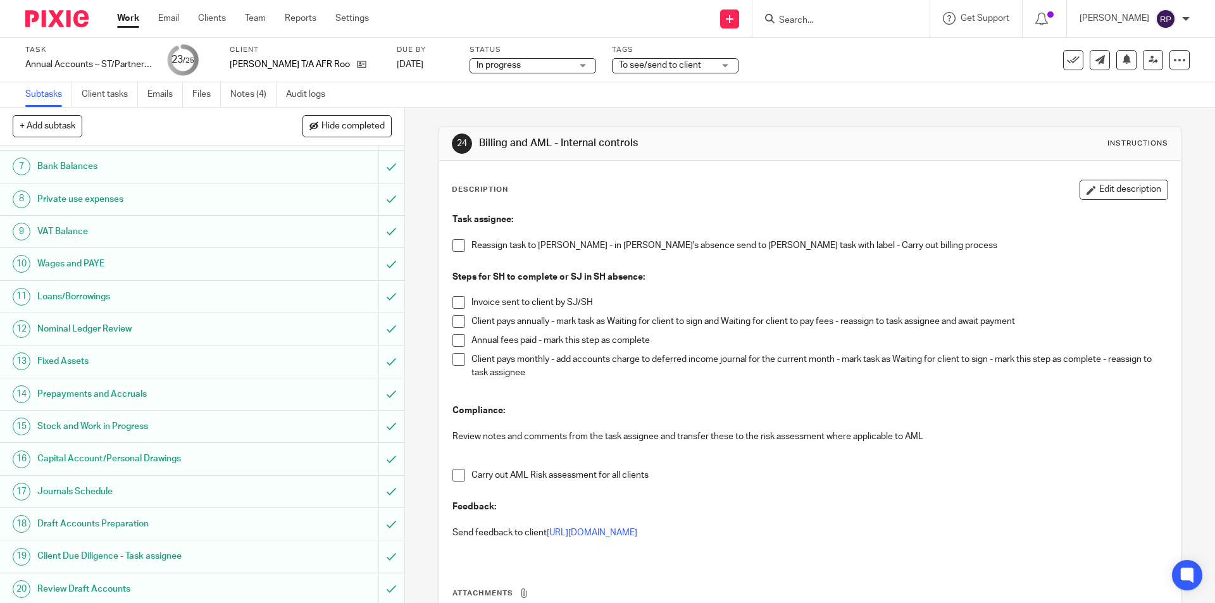
scroll to position [355, 0]
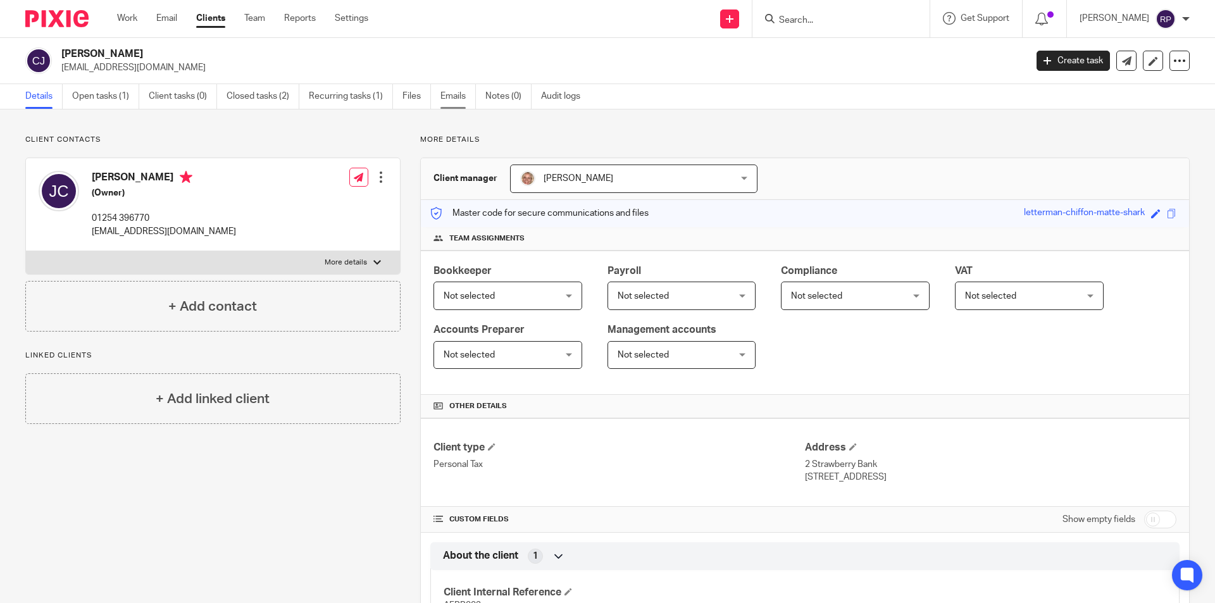
click at [474, 97] on link "Emails" at bounding box center [457, 96] width 35 height 25
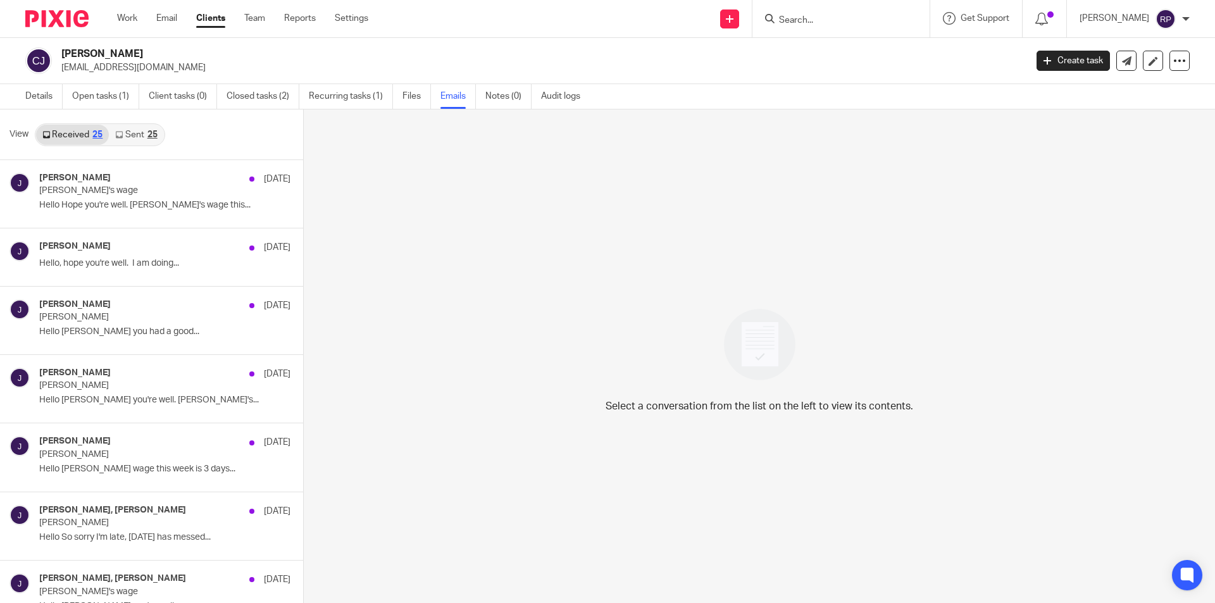
click at [129, 135] on link "Sent 25" at bounding box center [136, 135] width 54 height 20
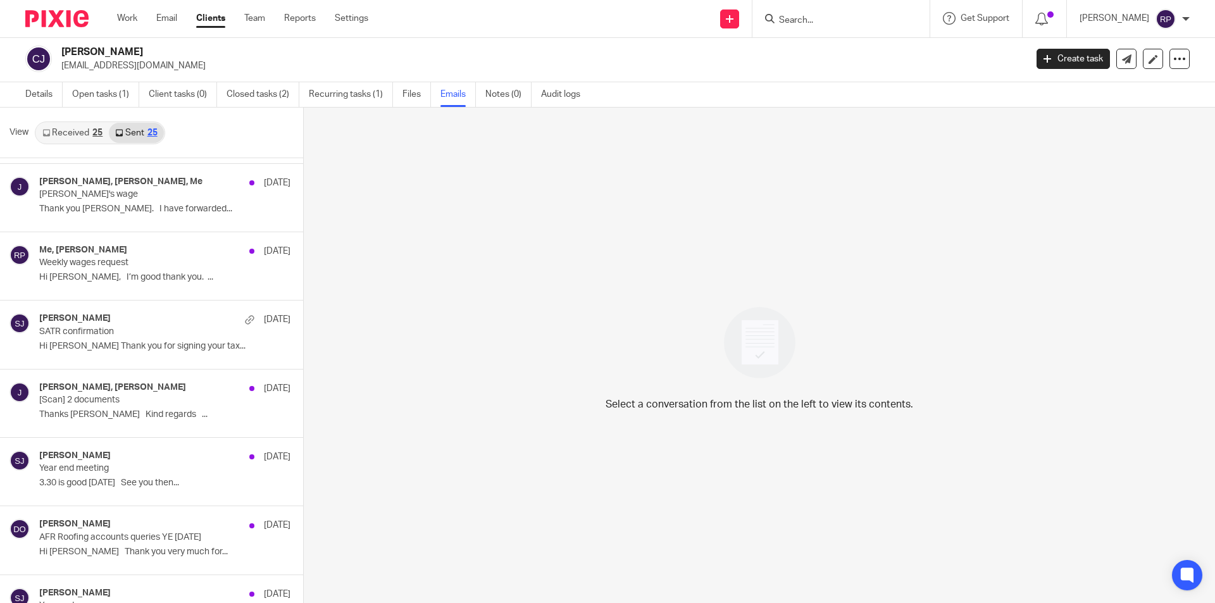
scroll to position [1012, 0]
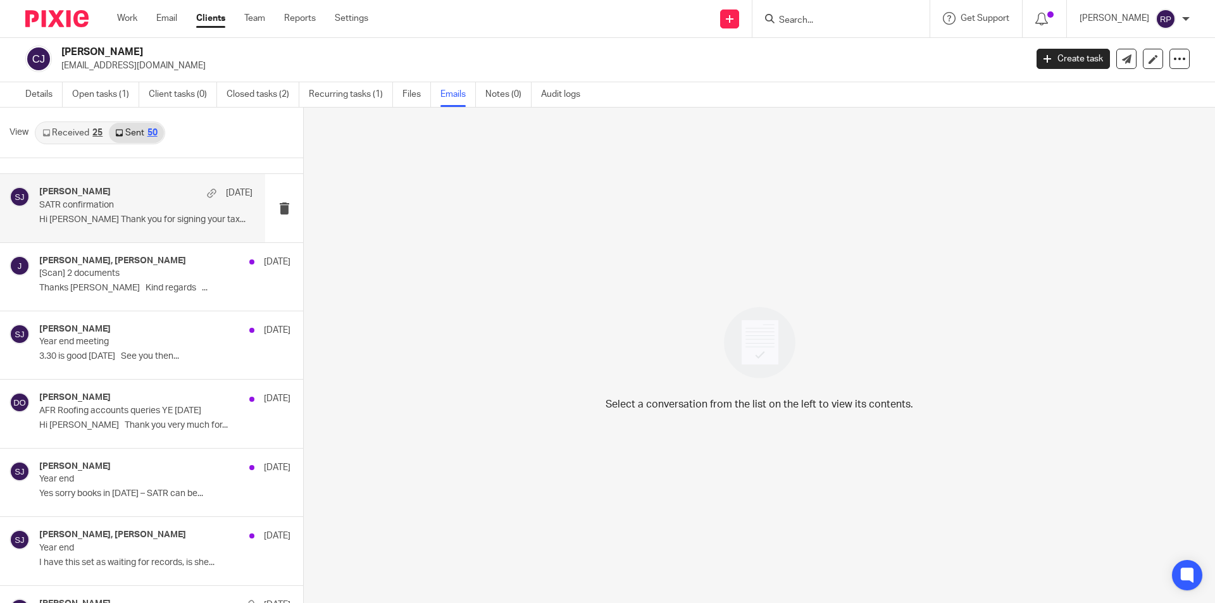
click at [123, 213] on div "[PERSON_NAME] [DATE] SATR confirmation Hi [PERSON_NAME] Thank you for signing y…" at bounding box center [145, 208] width 213 height 42
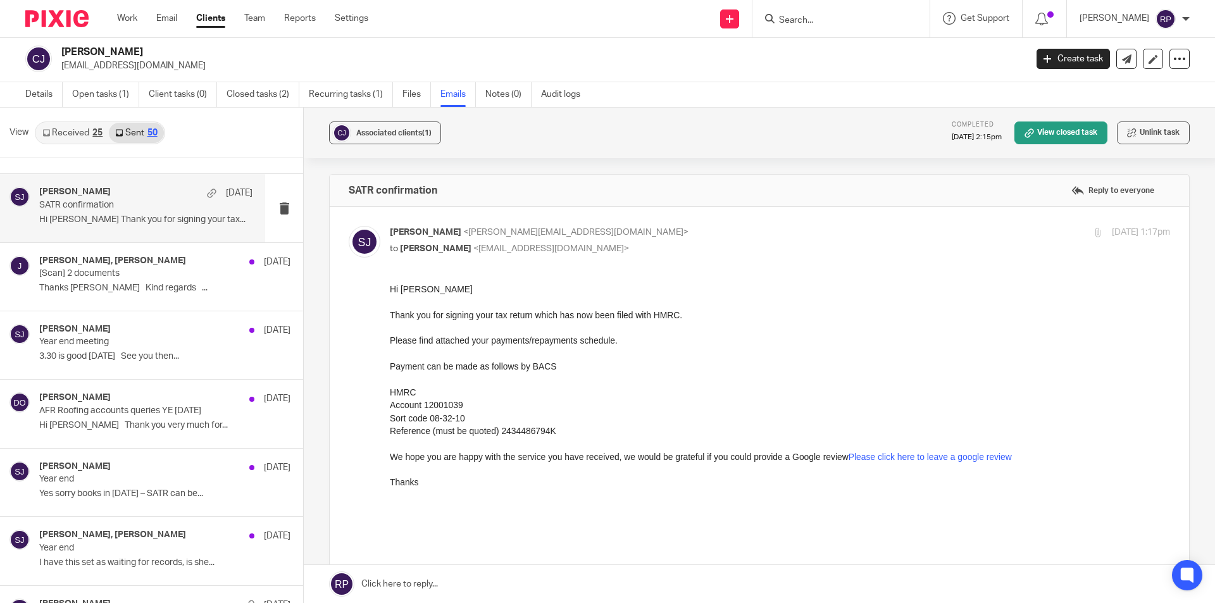
scroll to position [0, 0]
click at [127, 294] on div "Suzanne Jones, Jackie 23 Jul 2024 [Scan] 2 documents Thanks Jackie Kind regards…" at bounding box center [145, 277] width 213 height 42
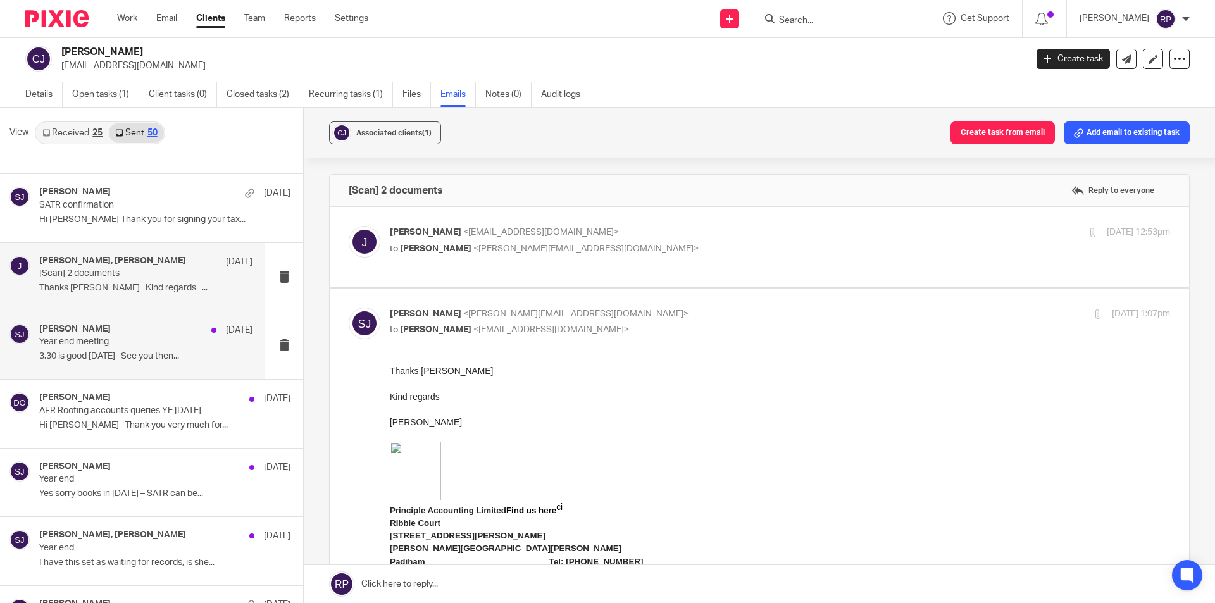
click at [154, 371] on div "Suzanne Jones 16 Jul 2024 Year end meeting 3.30 is good on Thursday See you the…" at bounding box center [132, 345] width 265 height 68
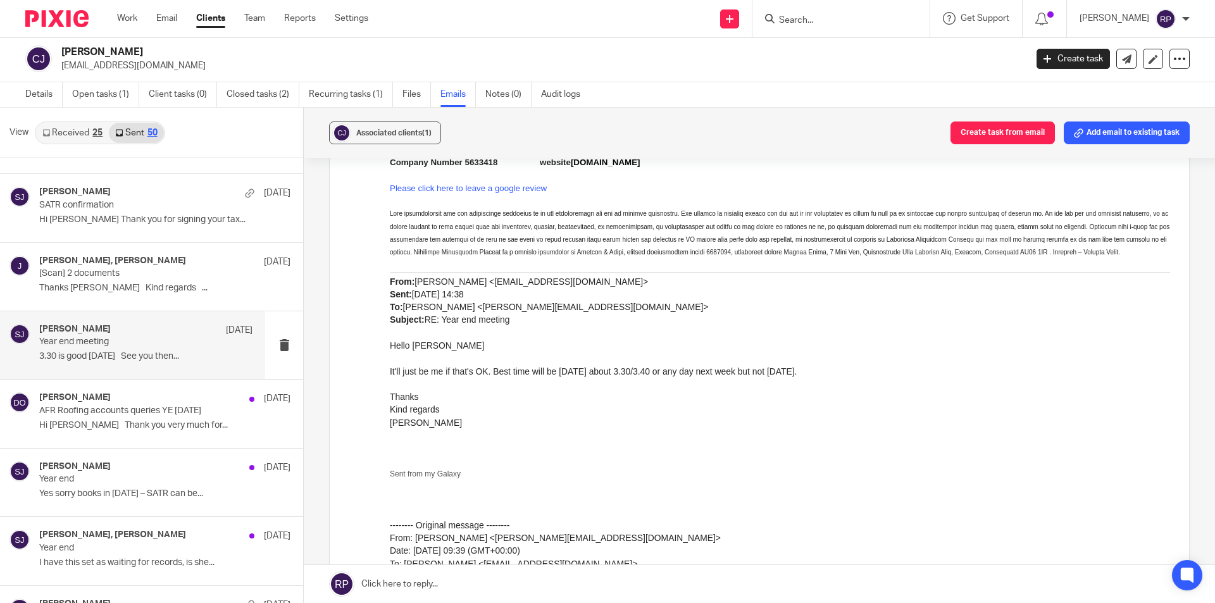
scroll to position [696, 0]
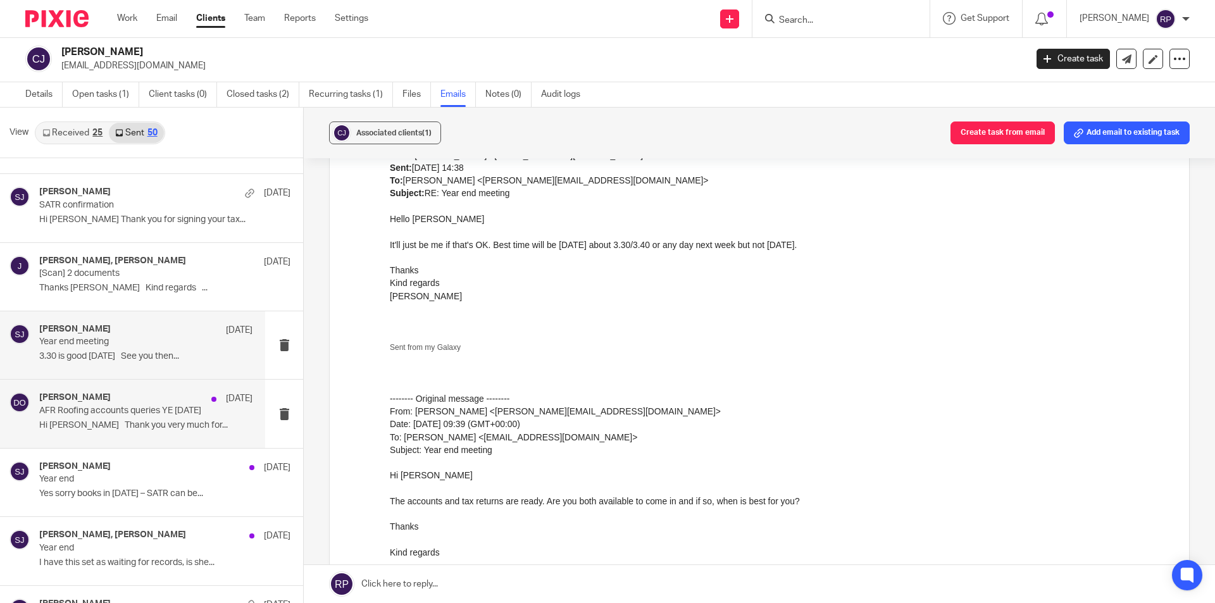
click at [159, 418] on div "Duncan O'Brien 15 Jul 2024 AFR Roofing accounts queries YE 31/03/2024 Hi Jackie…" at bounding box center [145, 413] width 213 height 42
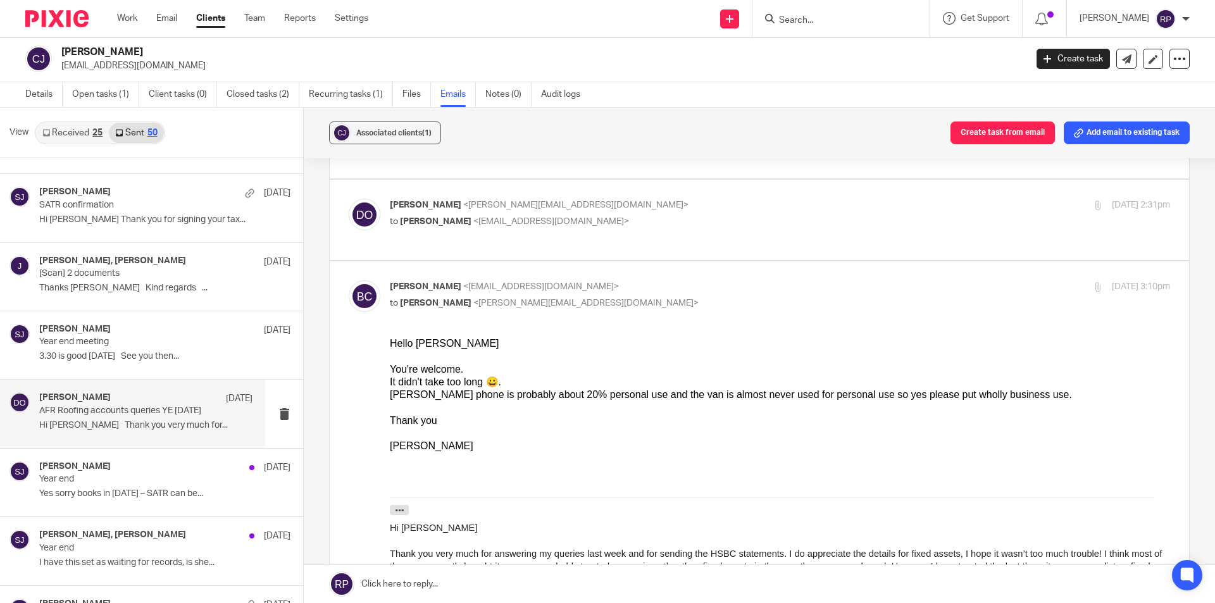
scroll to position [0, 0]
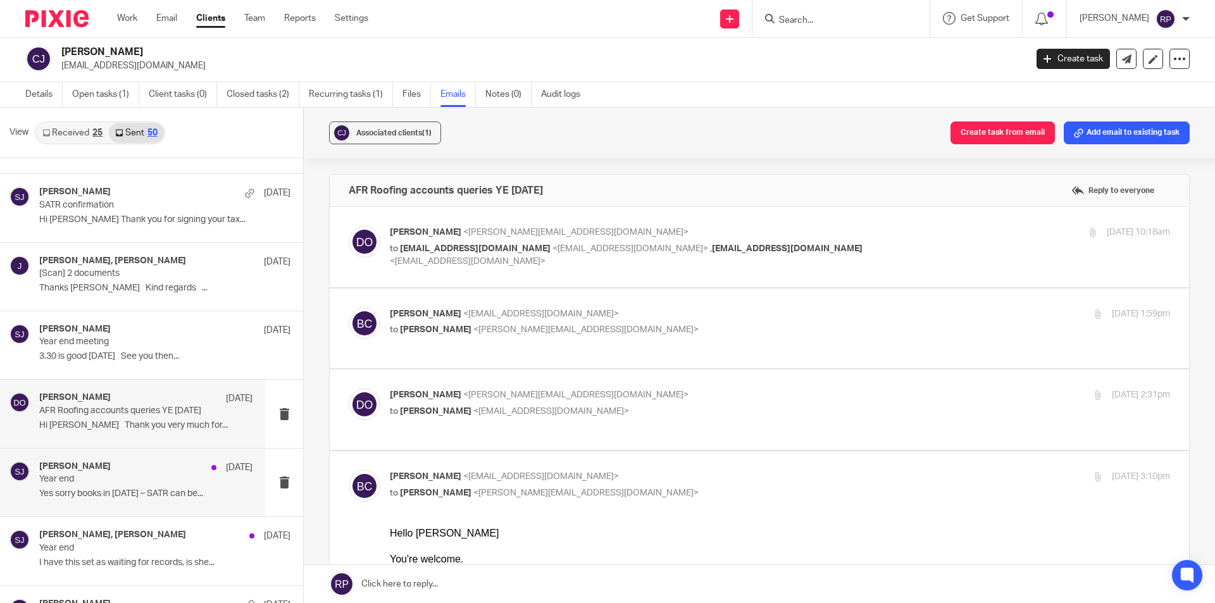
click at [93, 464] on h4 "[PERSON_NAME]" at bounding box center [74, 466] width 71 height 11
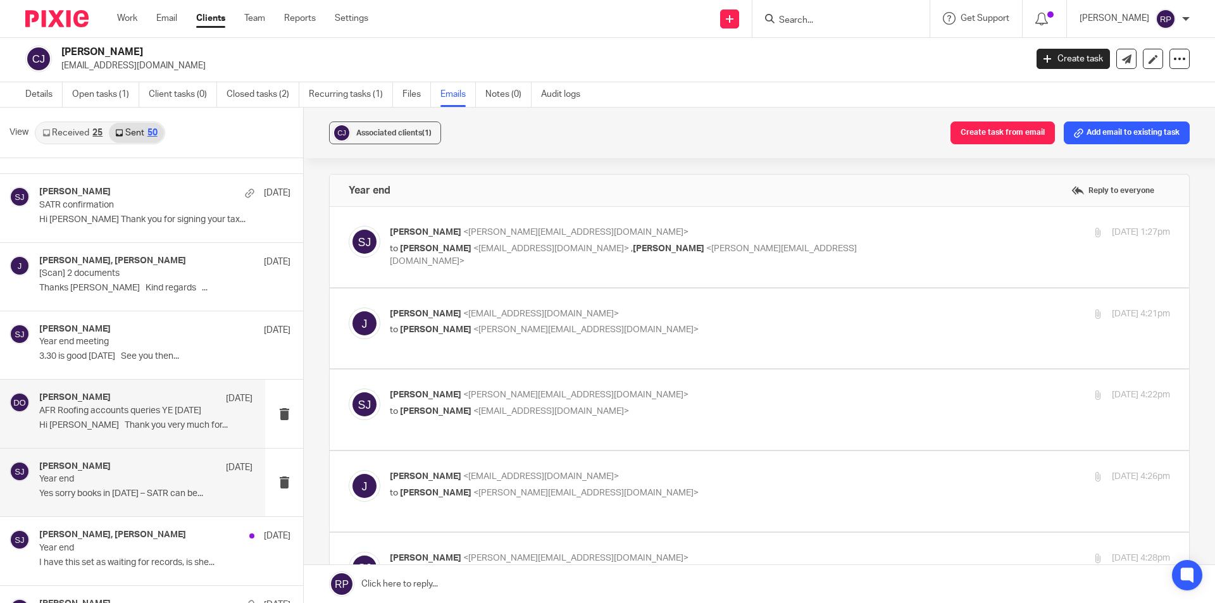
click at [140, 421] on p "Hi Jackie Thank you very much for..." at bounding box center [145, 425] width 213 height 11
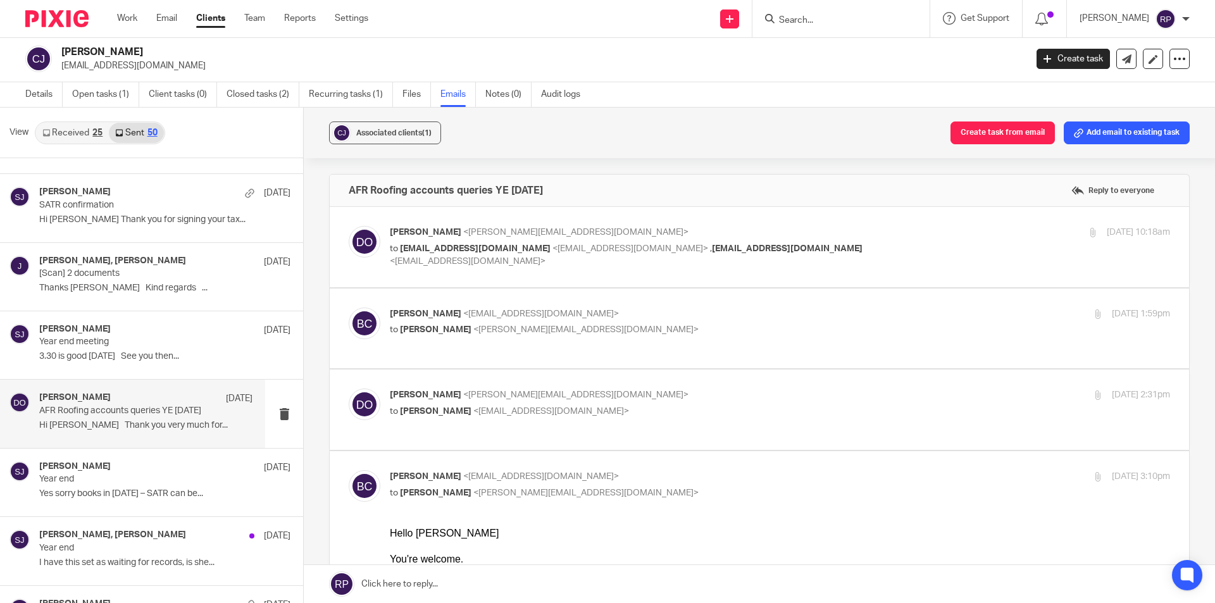
click at [487, 257] on div "Duncan O'Brien <duncan@principle-accounting.co.uk> to jackieclarke456@hotmail.c…" at bounding box center [780, 247] width 780 height 42
checkbox input "true"
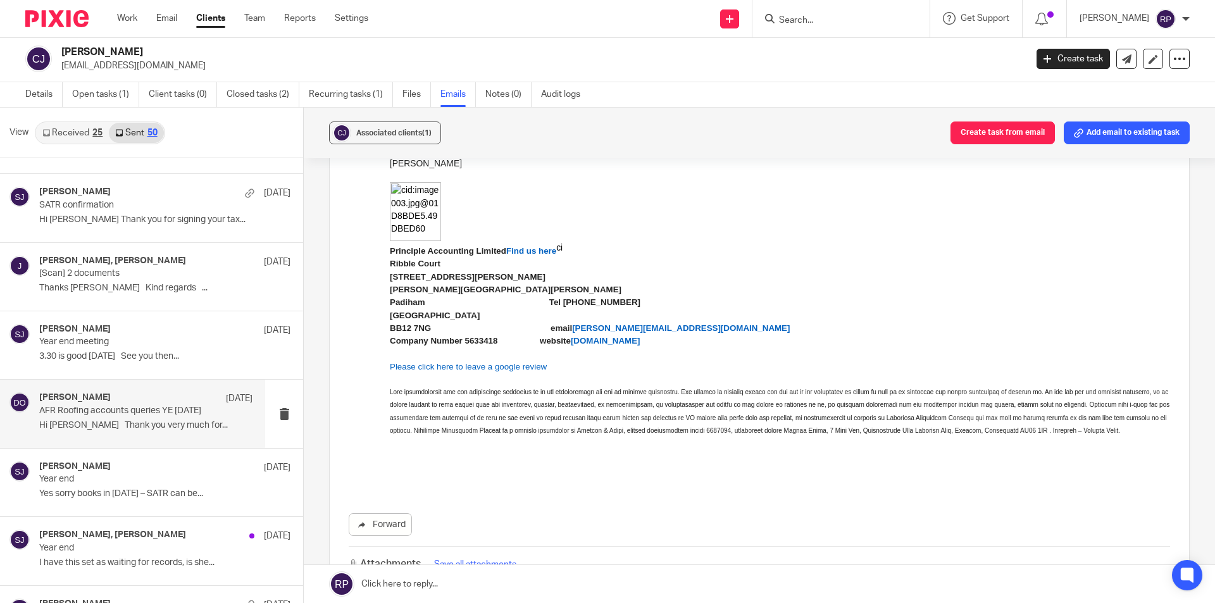
scroll to position [633, 0]
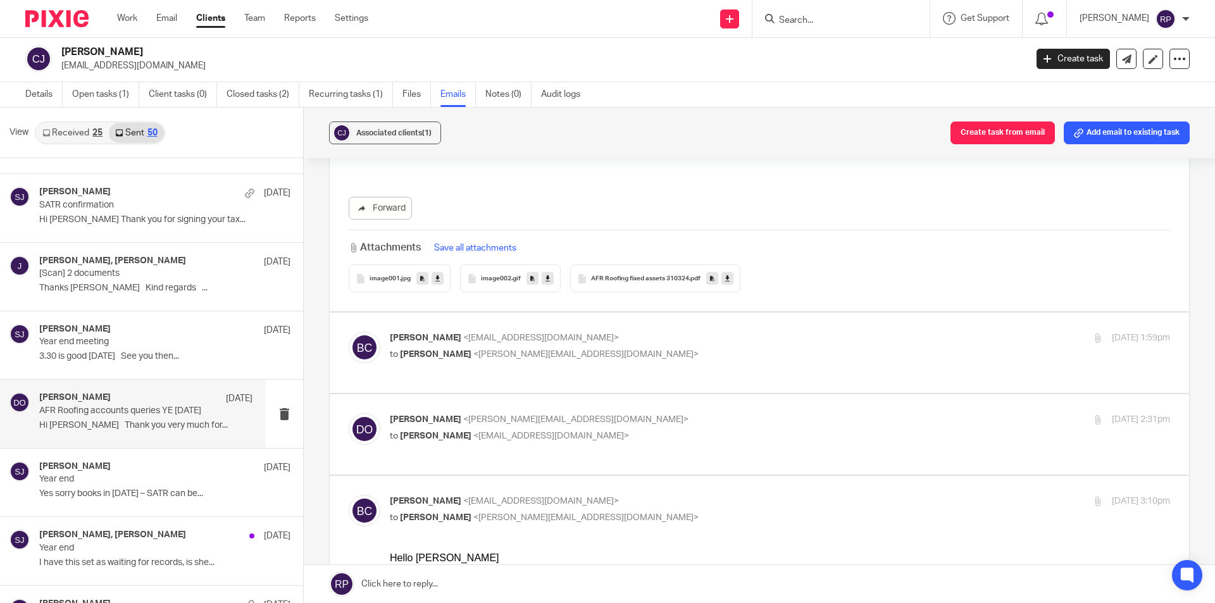
click at [672, 335] on p "BERNARD CLARKE <bc04@hotmail.co.uk>" at bounding box center [650, 338] width 520 height 13
checkbox input "true"
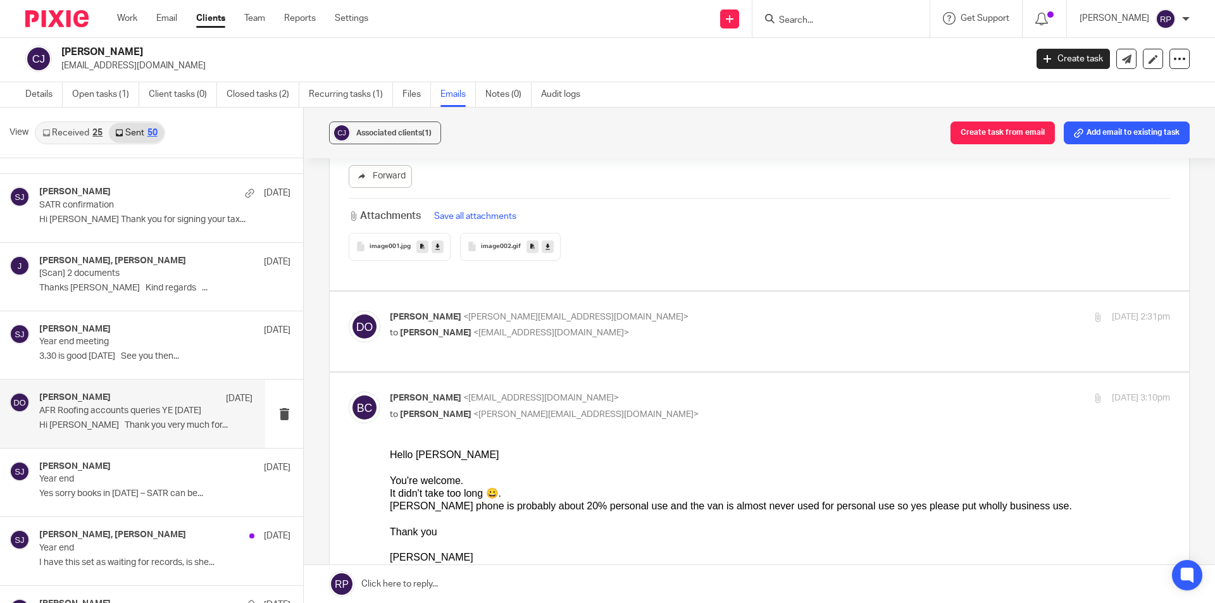
scroll to position [2025, 0]
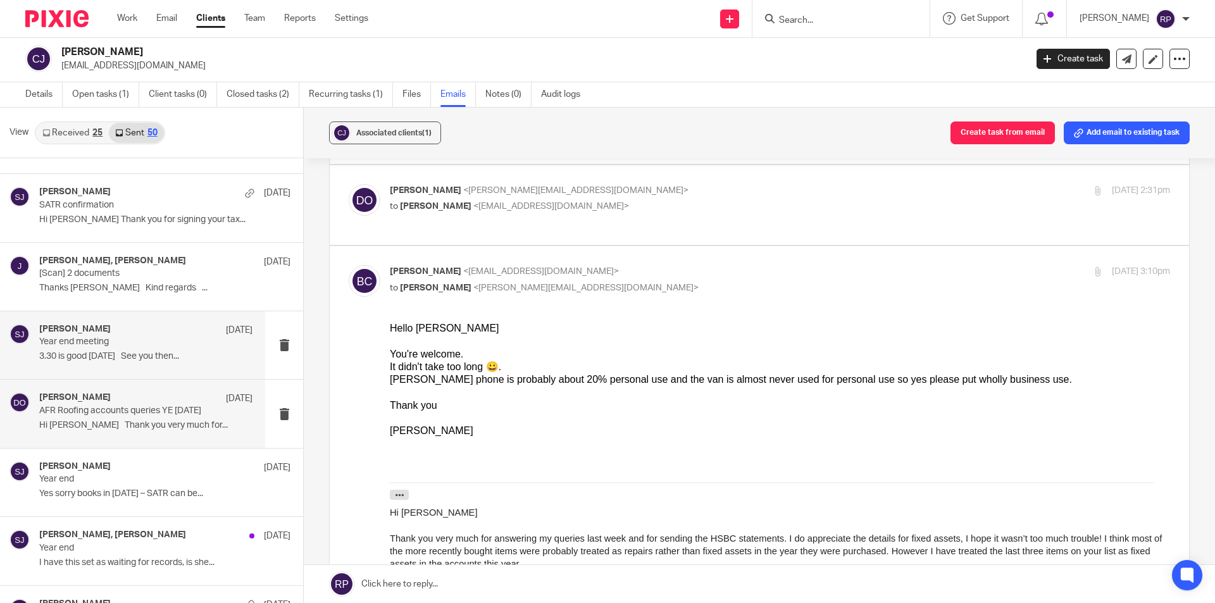
click at [82, 355] on p "3.30 is good on Thursday See you then..." at bounding box center [145, 356] width 213 height 11
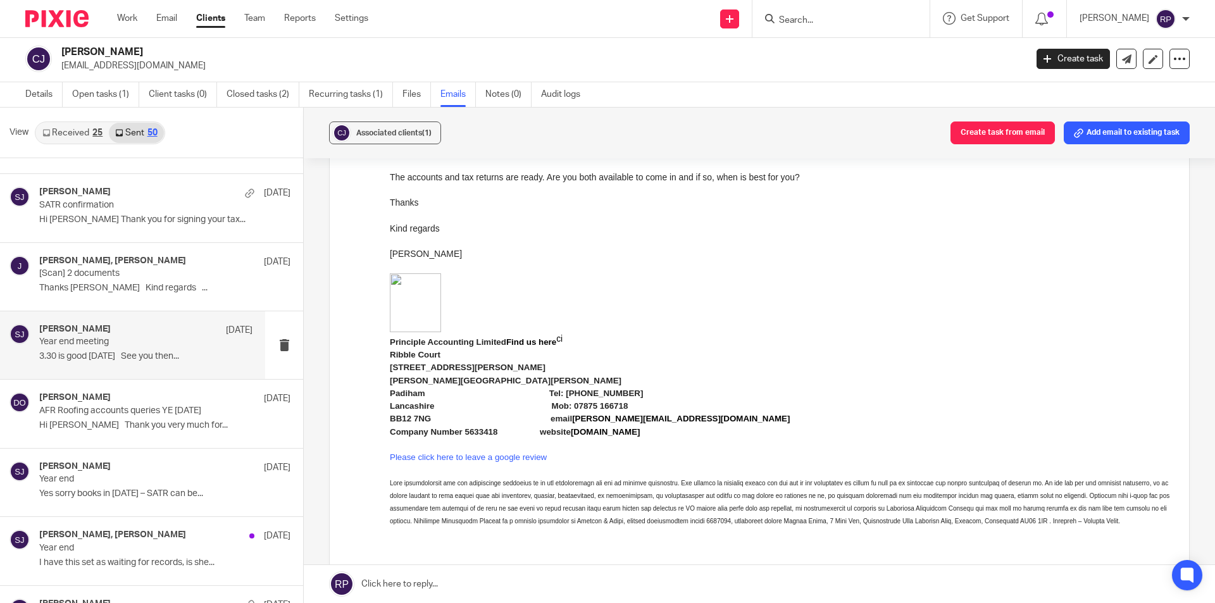
scroll to position [893, 0]
